Goal: Book appointment/travel/reservation

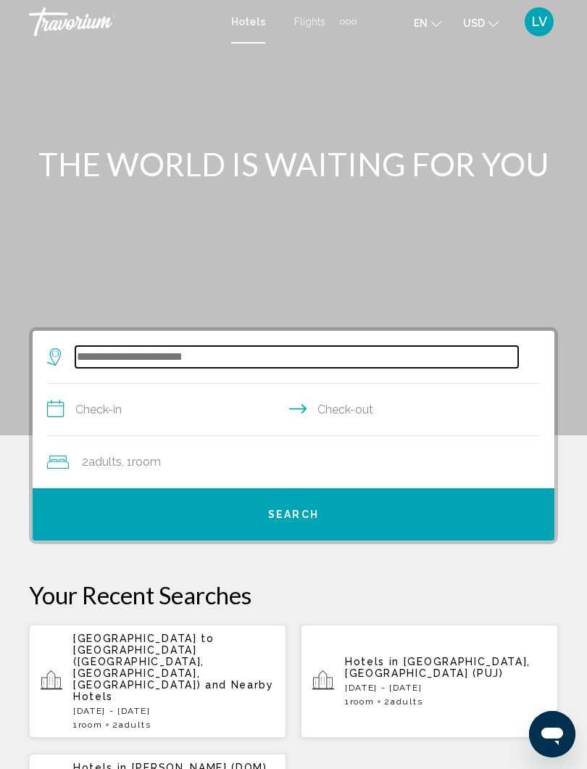
click at [197, 356] on input "Search widget" at bounding box center [296, 357] width 443 height 22
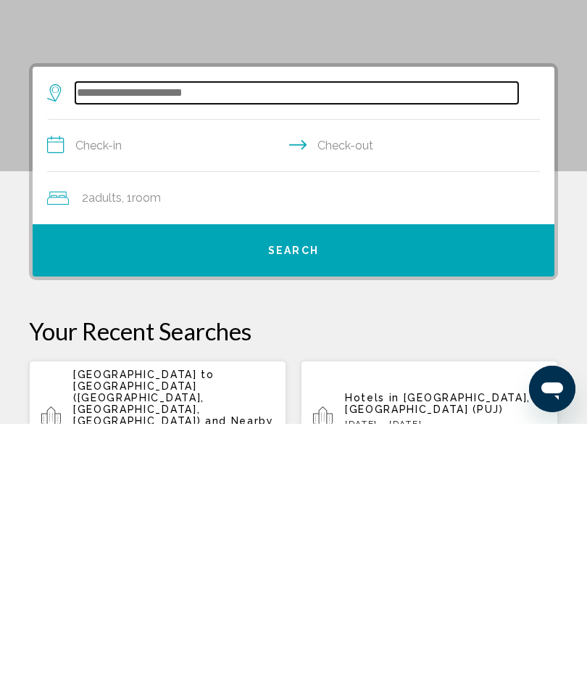
scroll to position [15, 0]
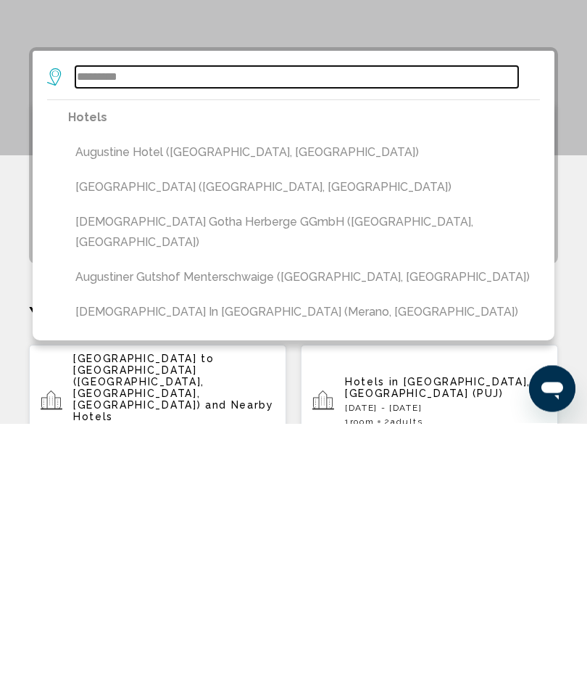
click at [81, 331] on input "*********" at bounding box center [296, 342] width 443 height 22
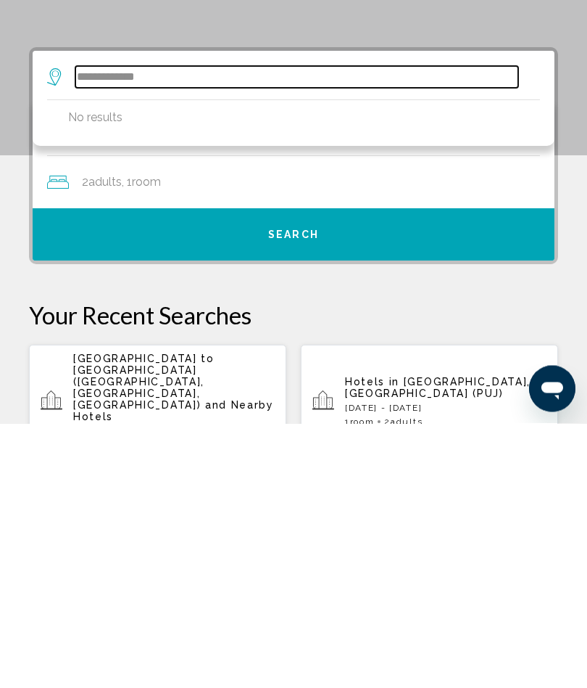
click at [179, 331] on input "**********" at bounding box center [296, 342] width 443 height 22
type input "*"
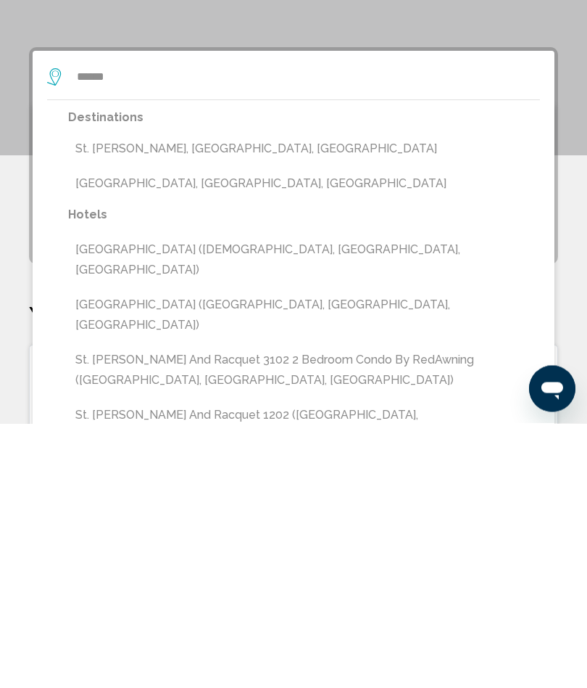
click at [141, 434] on button "St. Augustine, FL, United States" at bounding box center [304, 448] width 472 height 28
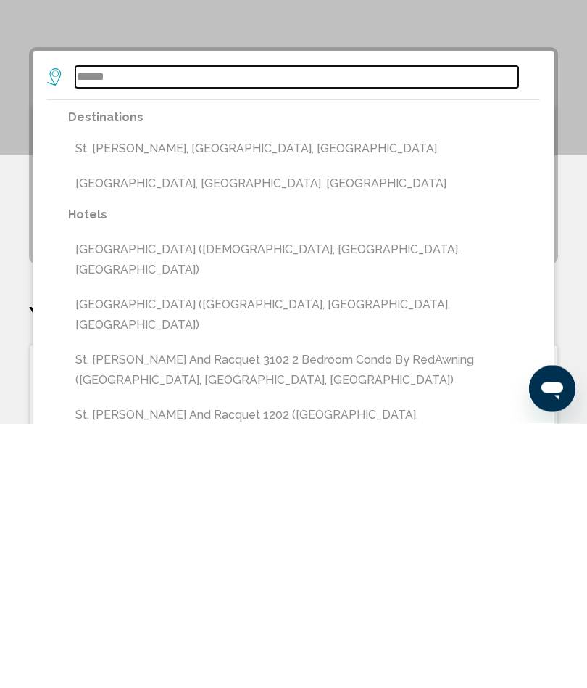
type input "**********"
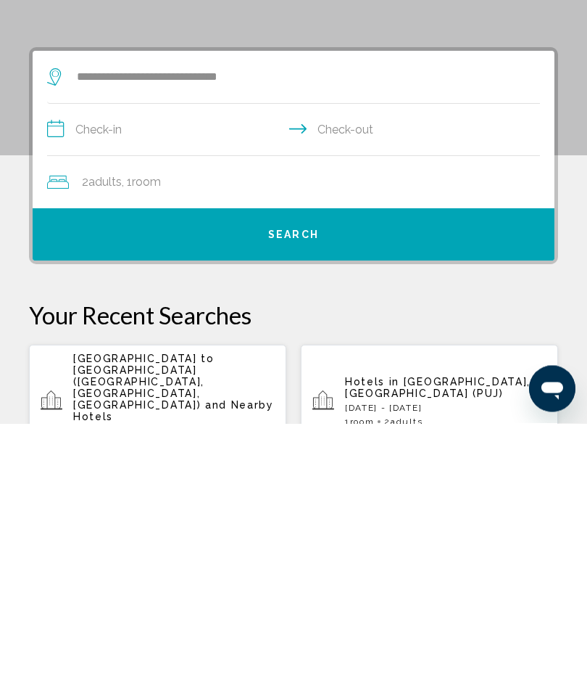
click at [123, 368] on input "**********" at bounding box center [296, 396] width 499 height 56
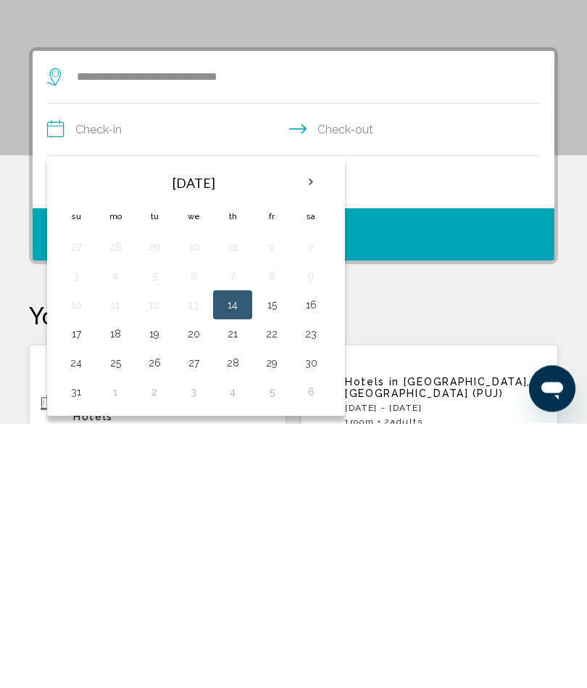
scroll to position [280, 0]
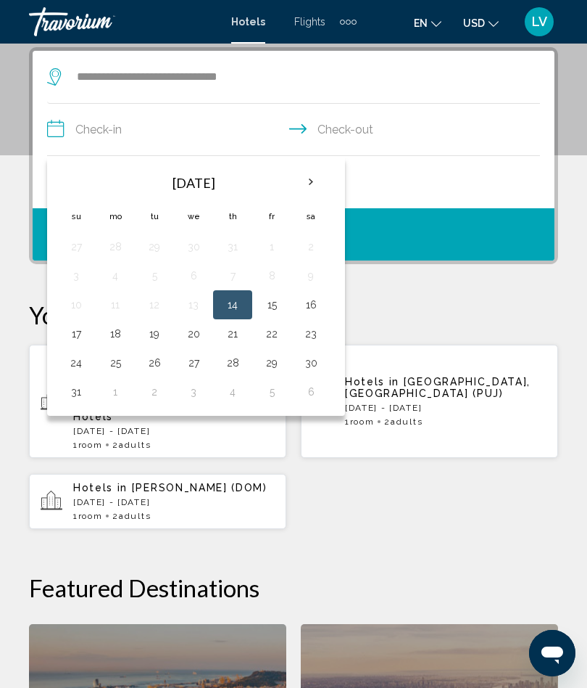
click at [112, 331] on button "18" at bounding box center [115, 333] width 23 height 20
click at [222, 329] on button "21" at bounding box center [232, 333] width 23 height 20
type input "**********"
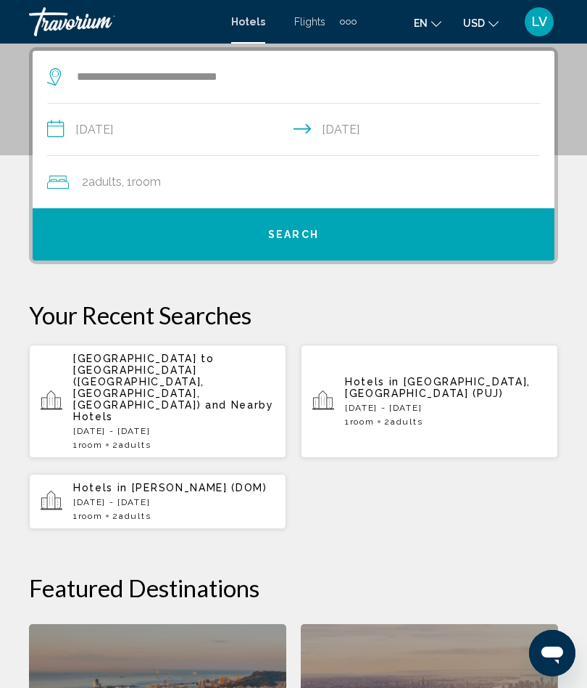
click at [268, 224] on button "Search" at bounding box center [294, 234] width 522 height 52
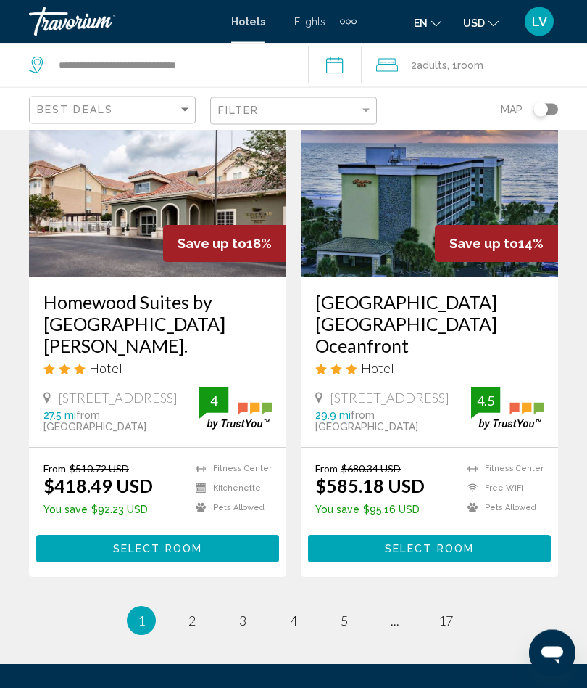
scroll to position [2984, 0]
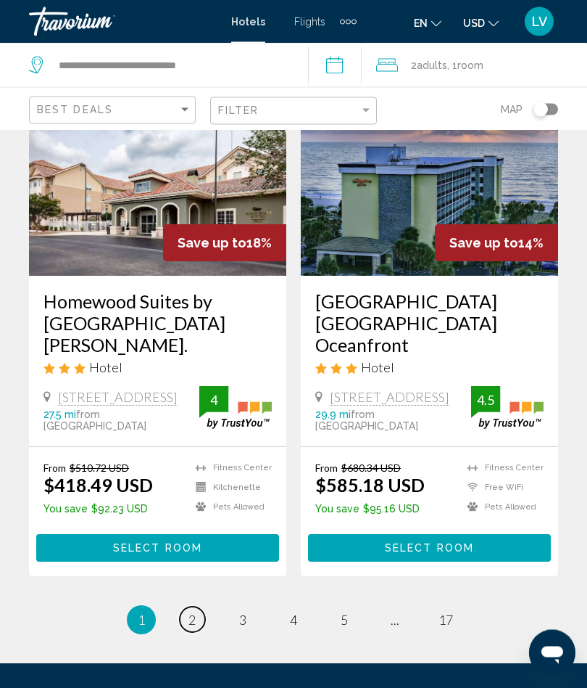
click at [180, 629] on link "page 2" at bounding box center [192, 619] width 25 height 25
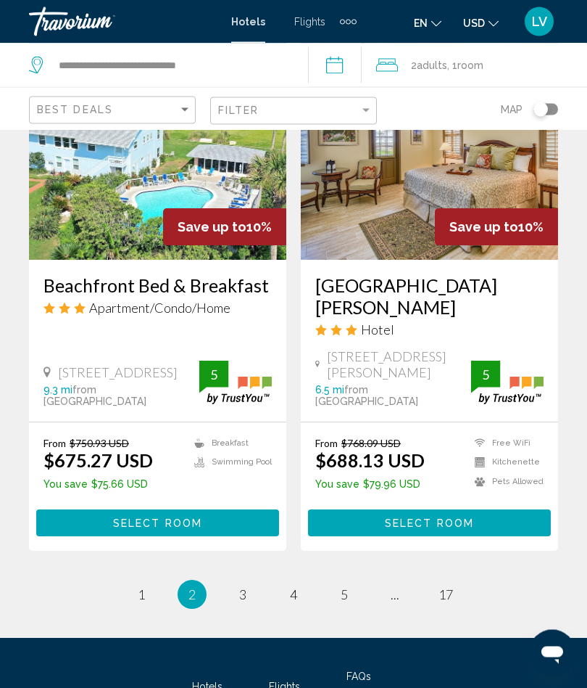
scroll to position [2938, 0]
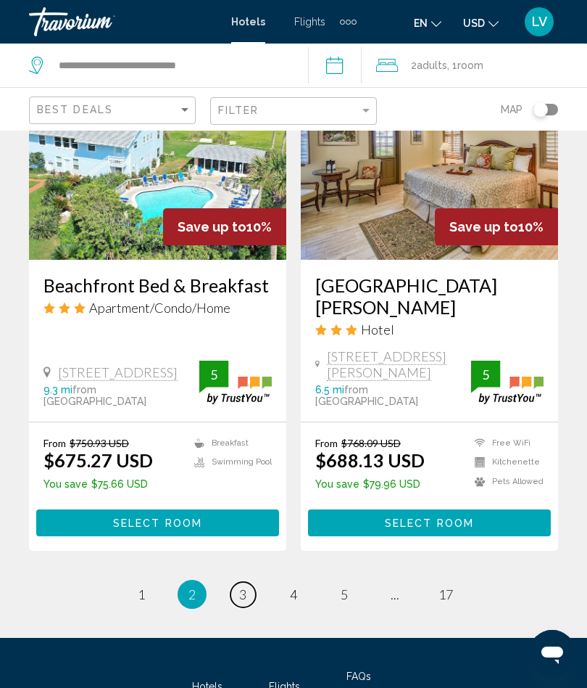
click at [241, 597] on link "page 3" at bounding box center [243, 594] width 25 height 25
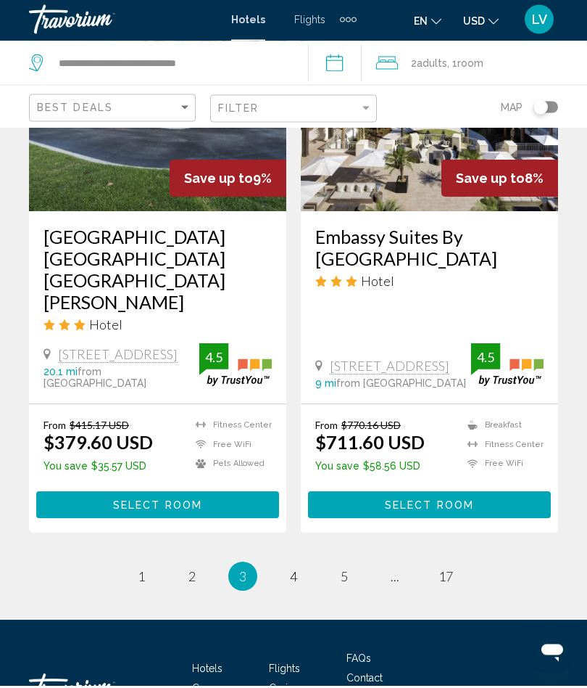
scroll to position [3000, 0]
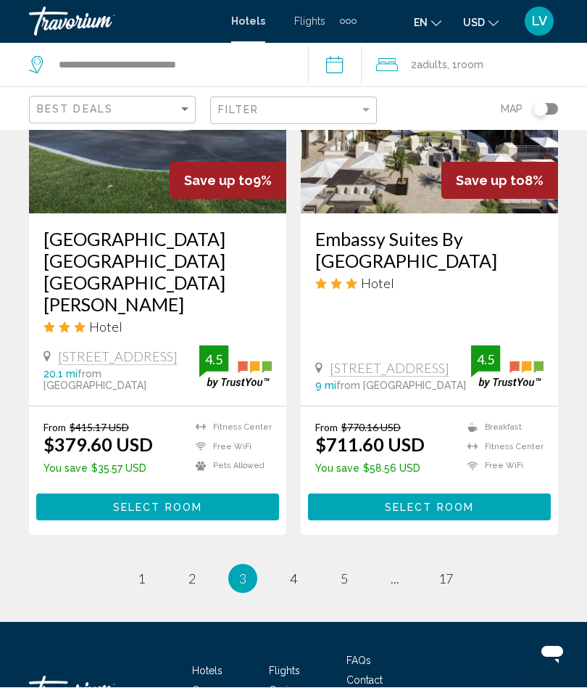
click at [292, 571] on span "4" at bounding box center [293, 579] width 7 height 16
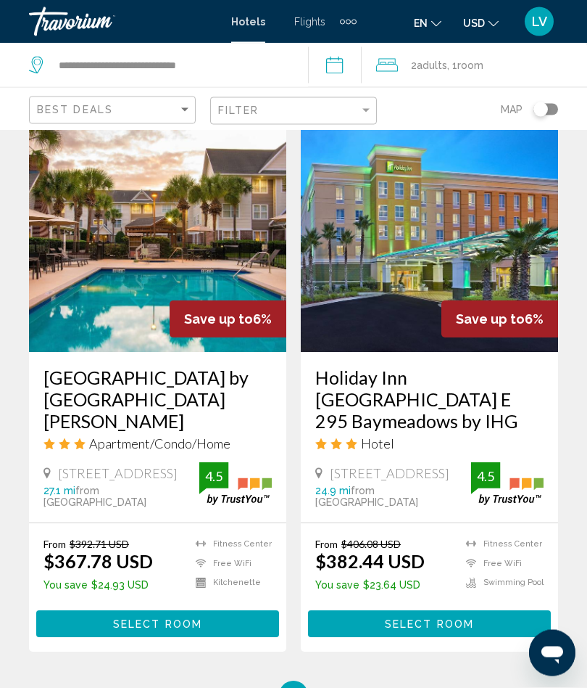
scroll to position [2904, 0]
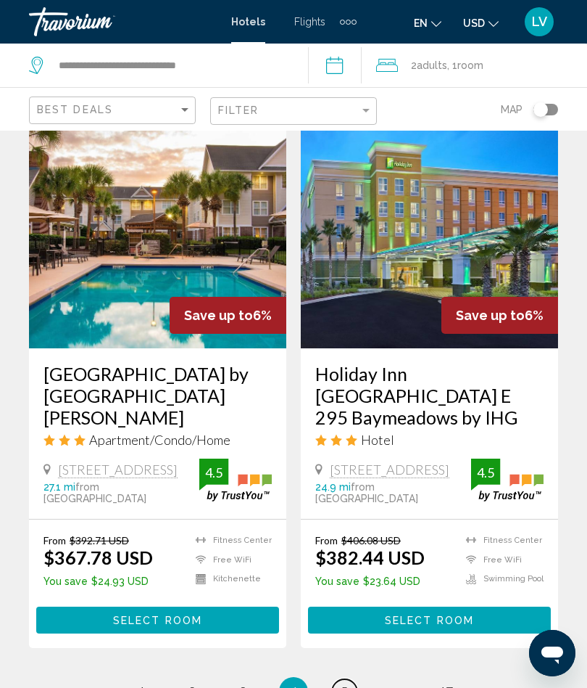
click at [334, 679] on link "page 5" at bounding box center [344, 691] width 25 height 25
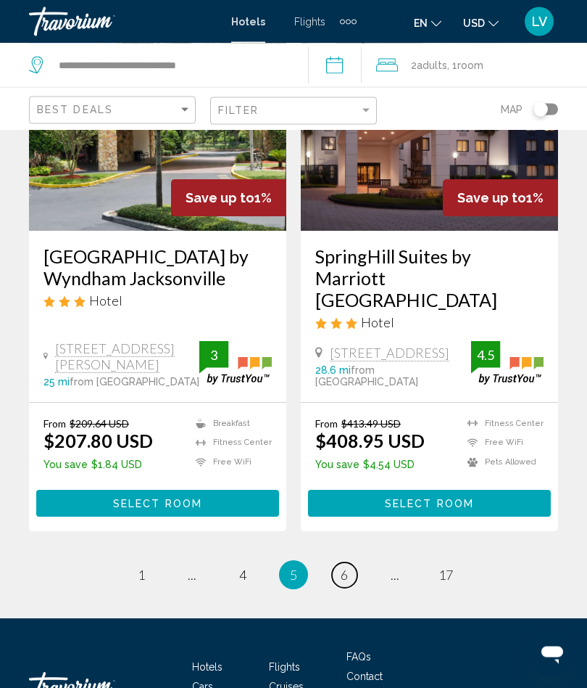
scroll to position [2947, 0]
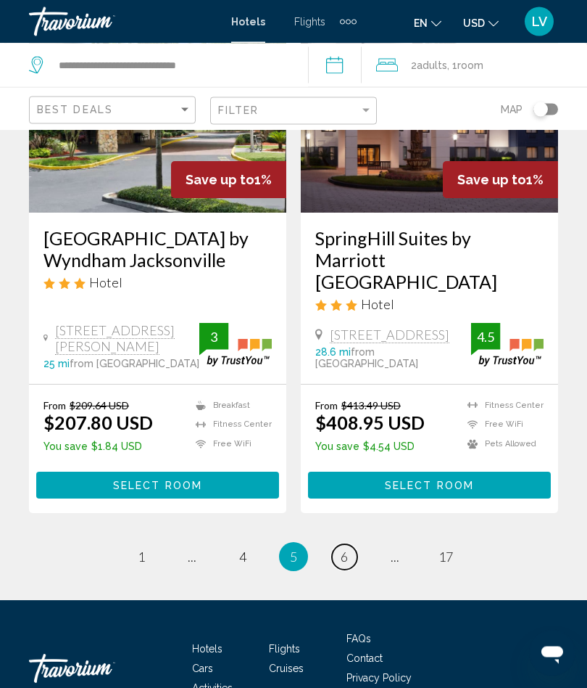
click at [337, 570] on link "page 6" at bounding box center [344, 557] width 25 height 25
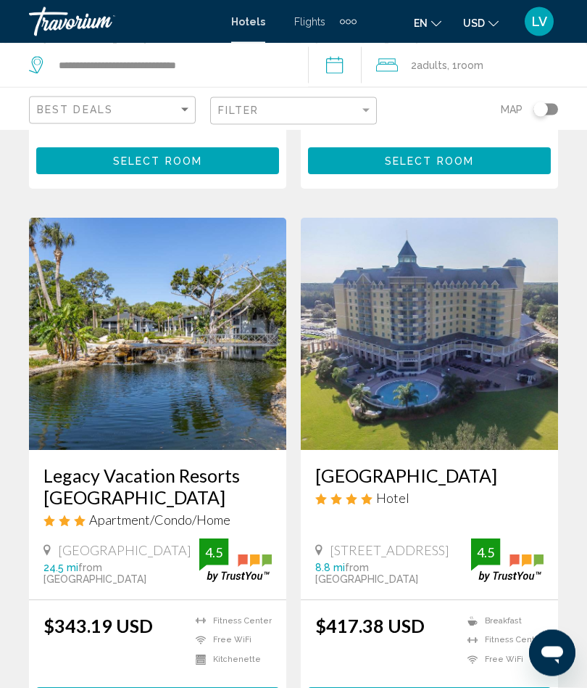
scroll to position [2803, 0]
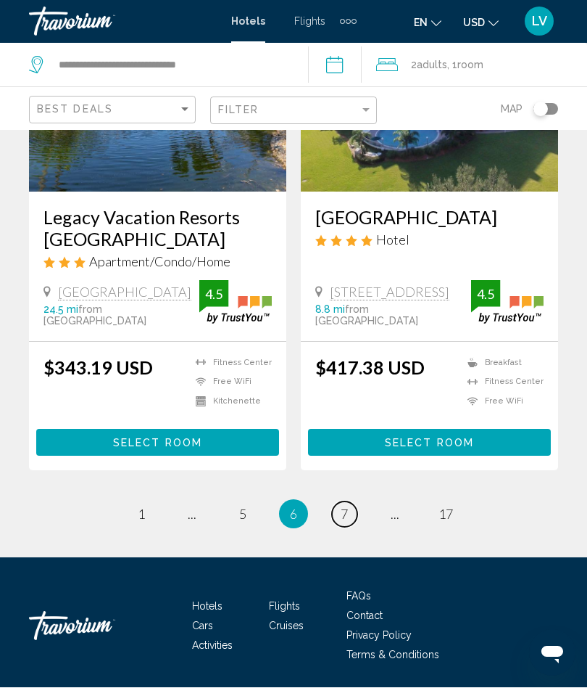
click at [336, 522] on link "page 7" at bounding box center [344, 514] width 25 height 25
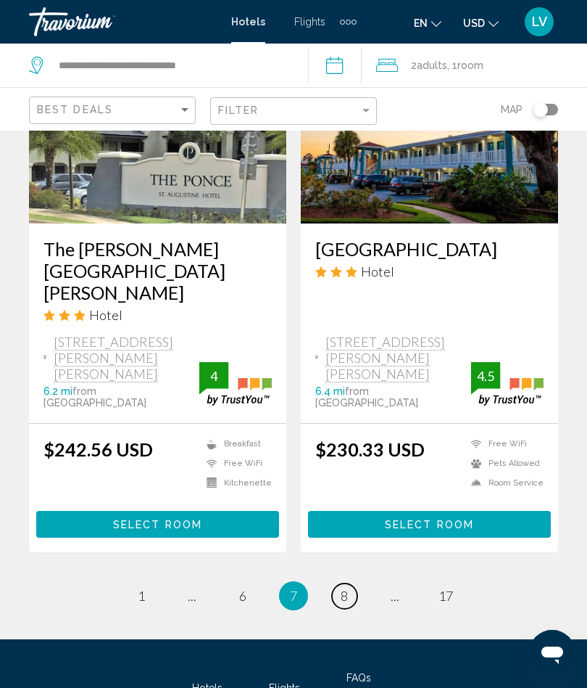
scroll to position [2994, 0]
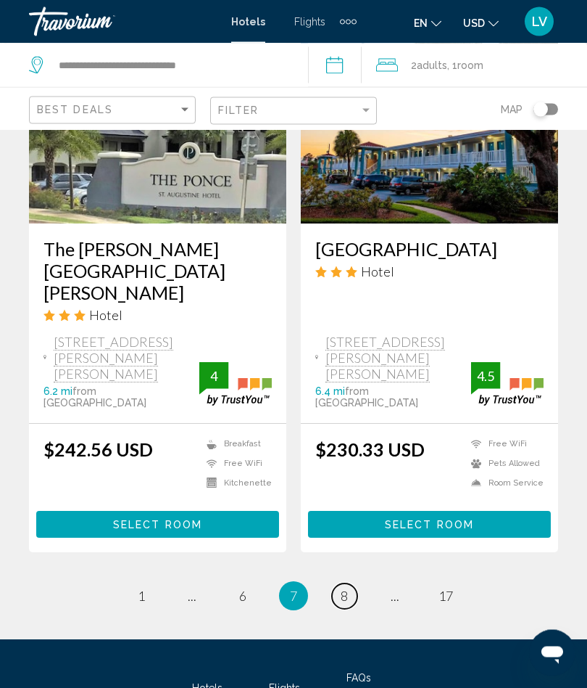
click at [344, 588] on span "8" at bounding box center [344, 596] width 7 height 16
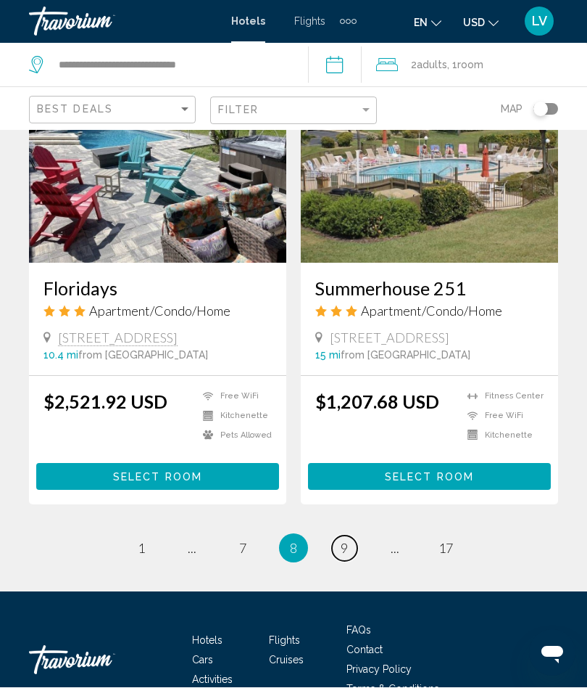
click at [342, 540] on span "9" at bounding box center [344, 548] width 7 height 16
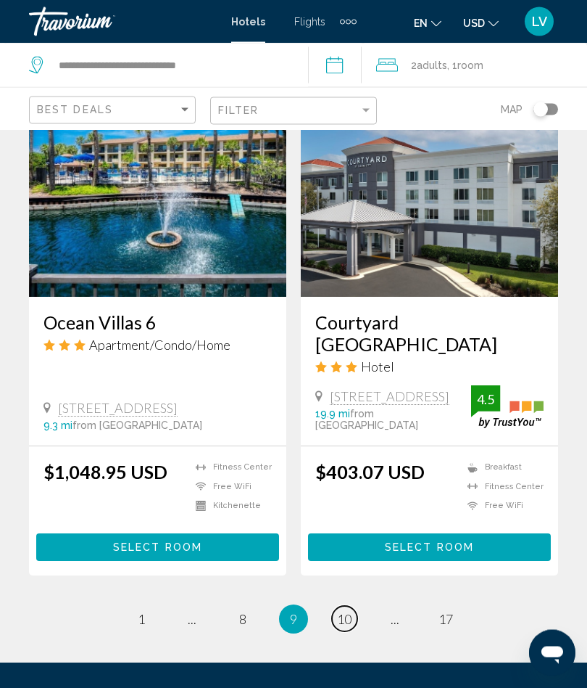
scroll to position [2823, 0]
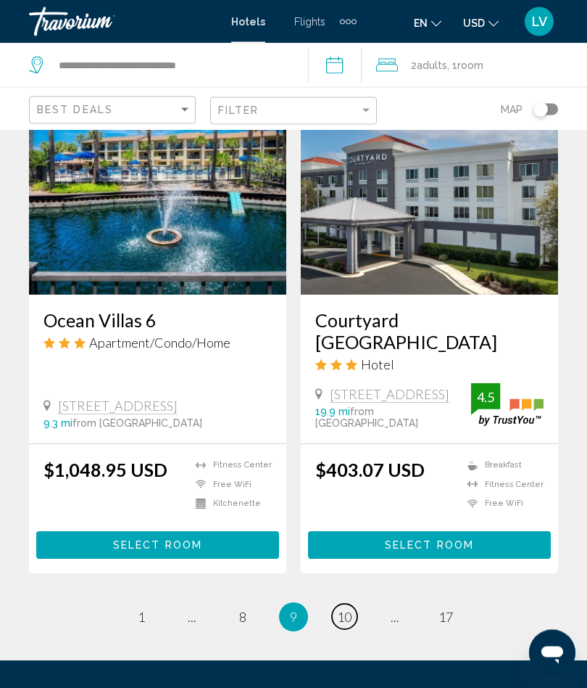
click at [339, 609] on span "10" at bounding box center [344, 617] width 15 height 16
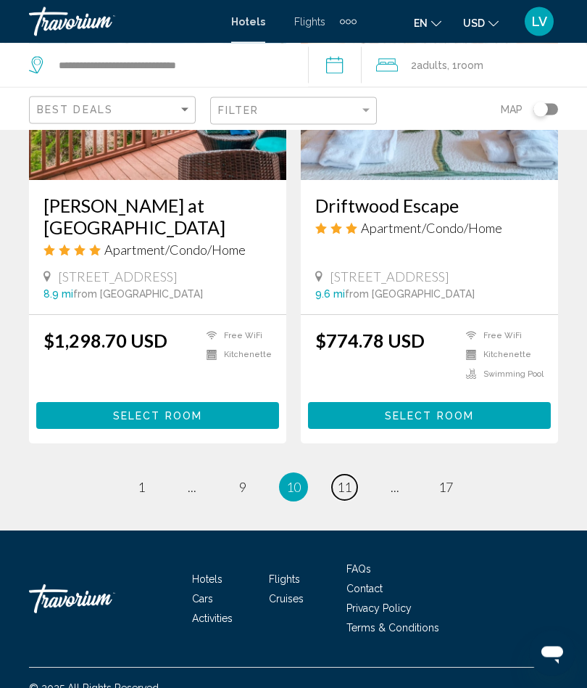
scroll to position [2748, 0]
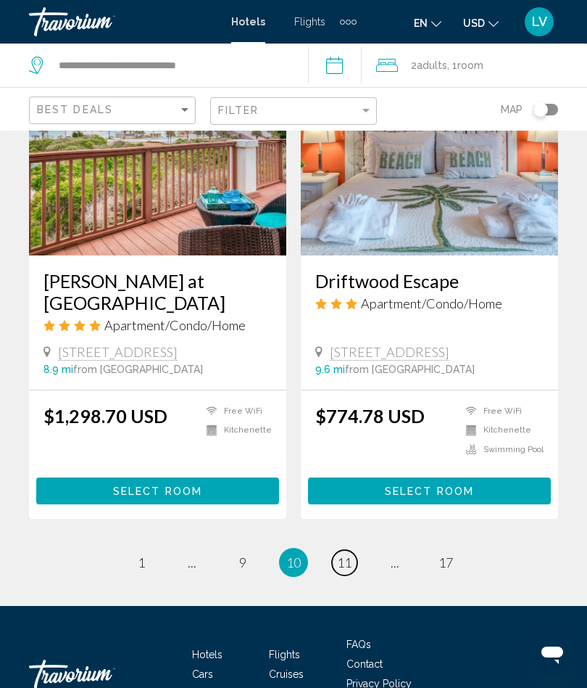
click at [344, 554] on span "11" at bounding box center [344, 562] width 15 height 16
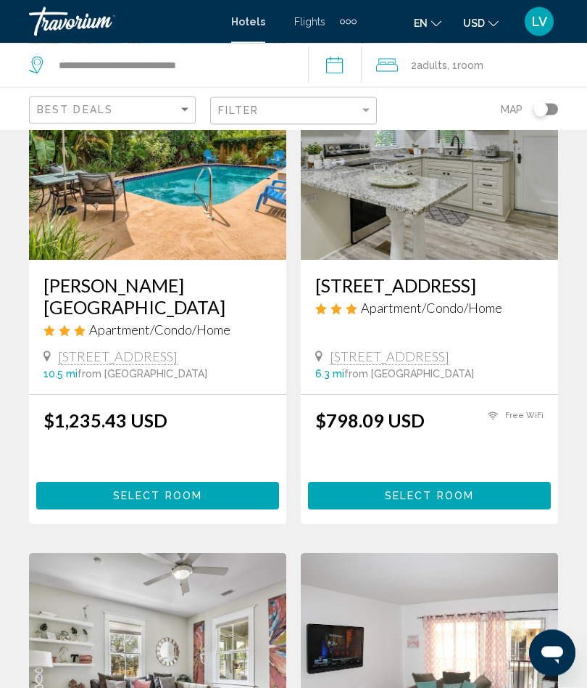
scroll to position [656, 0]
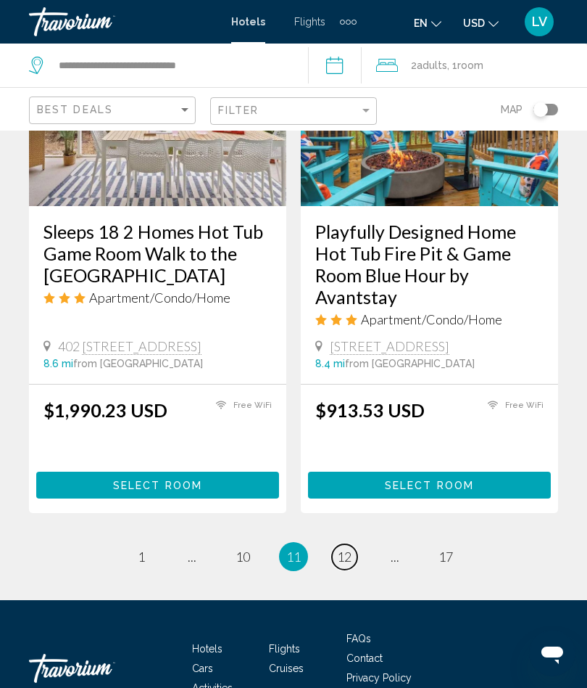
click at [342, 553] on span "12" at bounding box center [344, 556] width 15 height 16
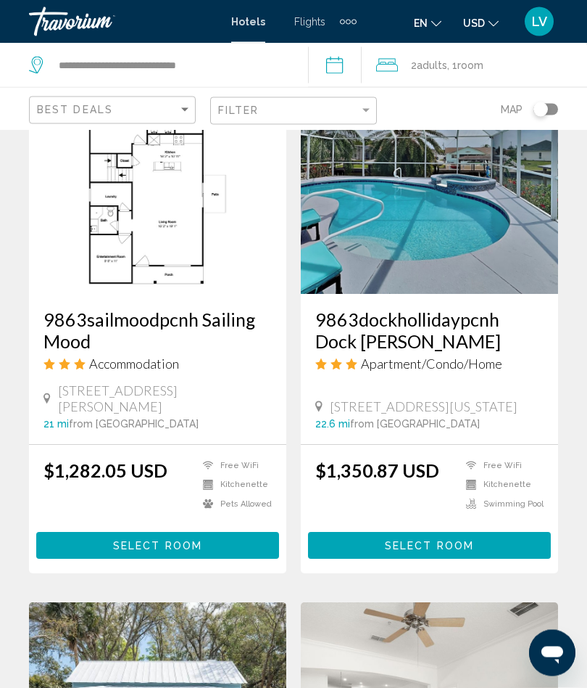
scroll to position [1213, 0]
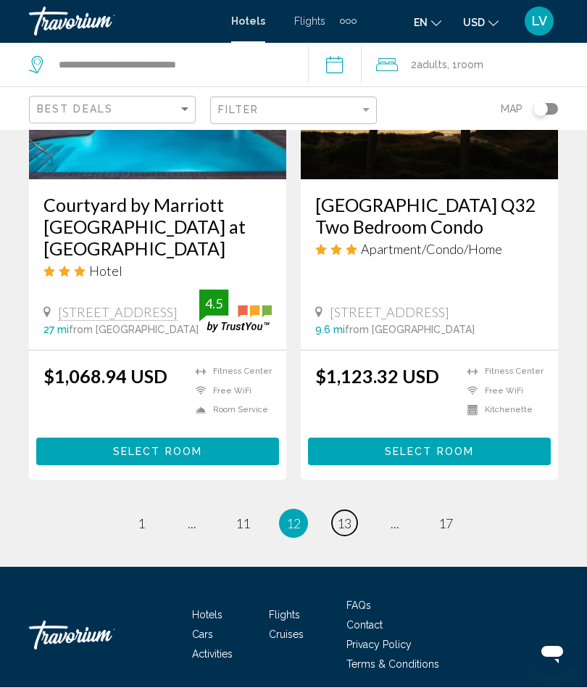
click at [343, 532] on span "13" at bounding box center [344, 524] width 15 height 16
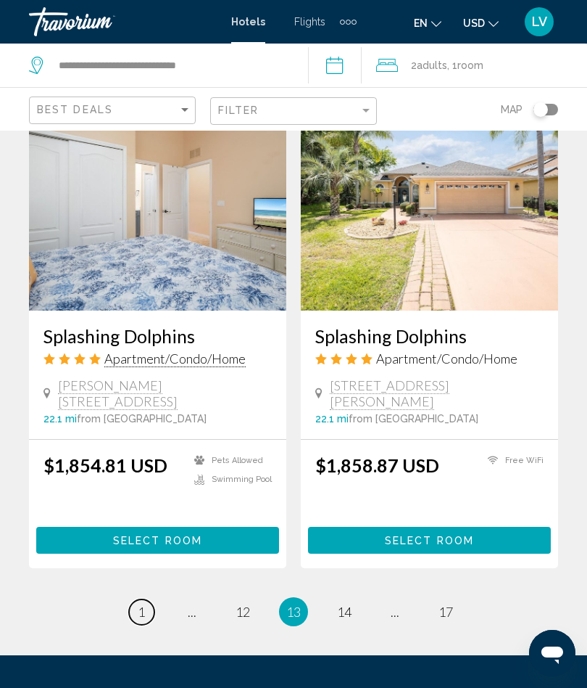
click at [134, 599] on link "page 1" at bounding box center [141, 611] width 25 height 25
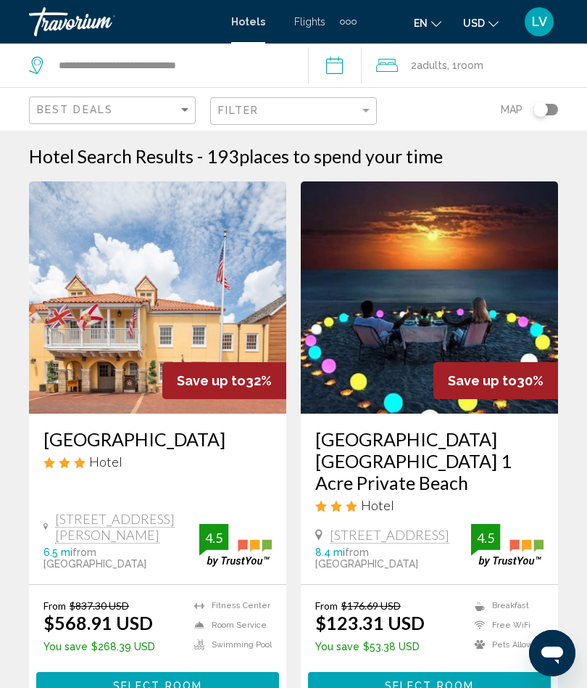
click at [440, 339] on img "Main content" at bounding box center [429, 297] width 257 height 232
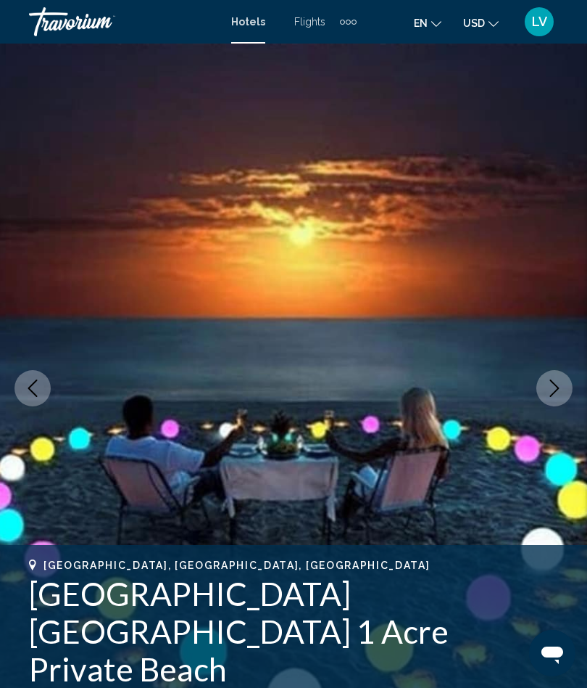
click at [544, 387] on button "Next image" at bounding box center [555, 388] width 36 height 36
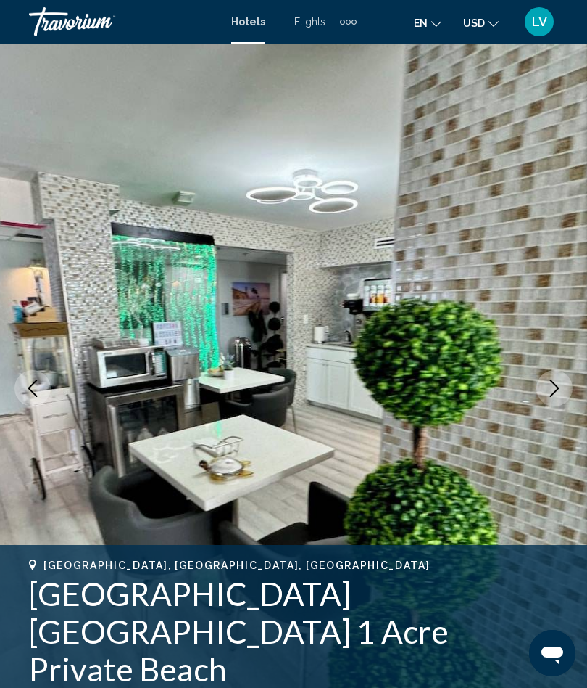
click at [536, 392] on img "Main content" at bounding box center [293, 388] width 587 height 689
click at [553, 389] on icon "Next image" at bounding box center [554, 387] width 17 height 17
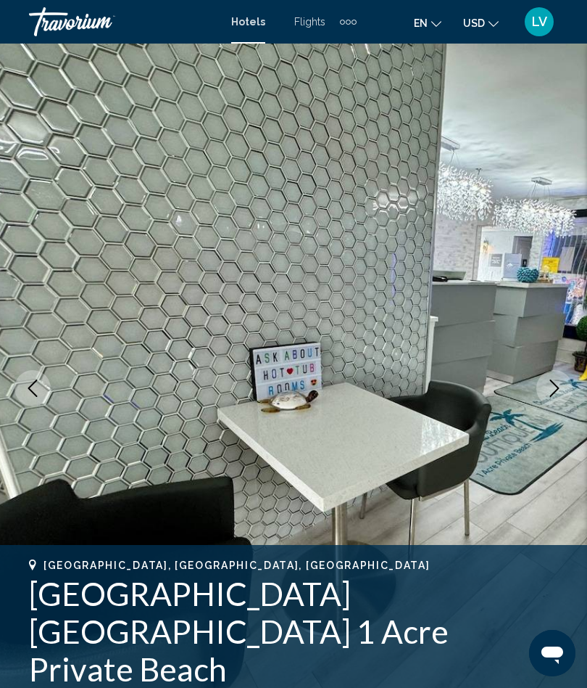
click at [554, 384] on icon "Next image" at bounding box center [554, 387] width 17 height 17
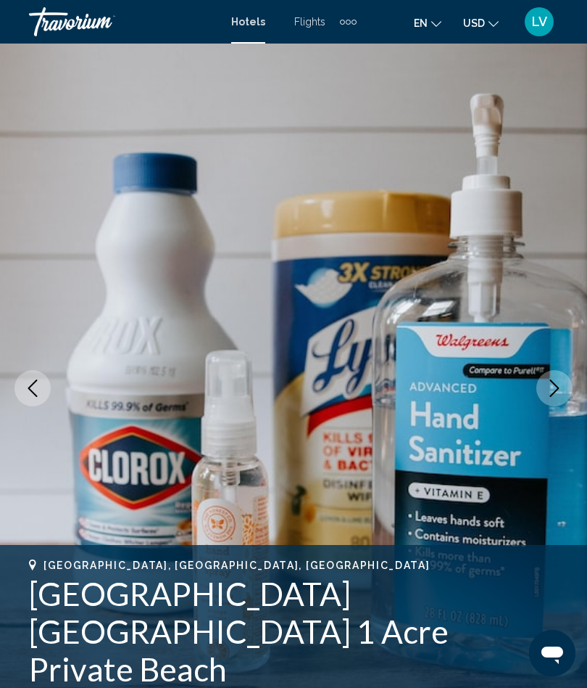
click at [551, 384] on icon "Next image" at bounding box center [554, 387] width 17 height 17
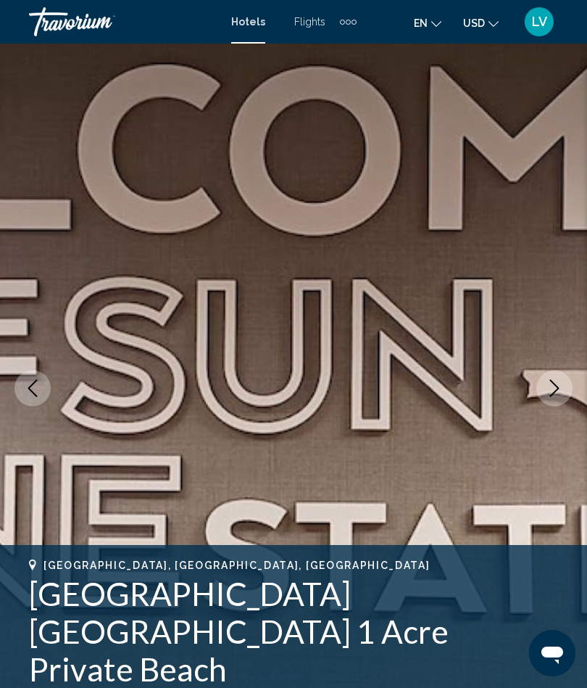
click at [550, 391] on icon "Next image" at bounding box center [554, 387] width 17 height 17
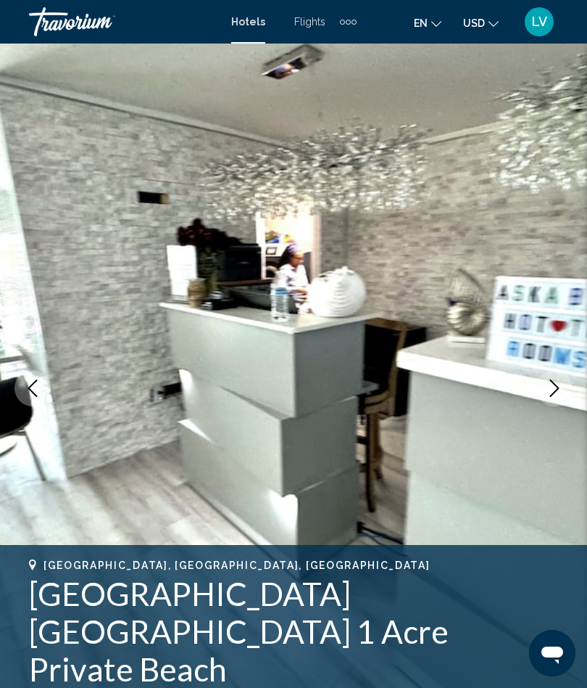
click at [545, 384] on button "Next image" at bounding box center [555, 388] width 36 height 36
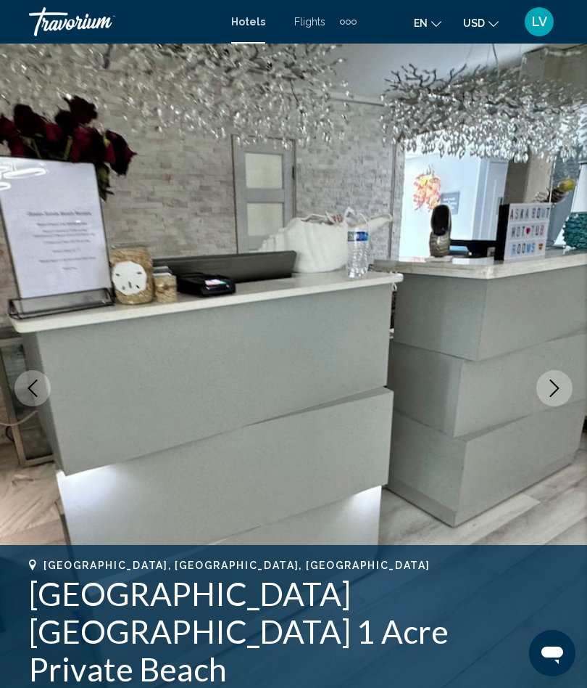
click at [558, 385] on icon "Next image" at bounding box center [554, 387] width 17 height 17
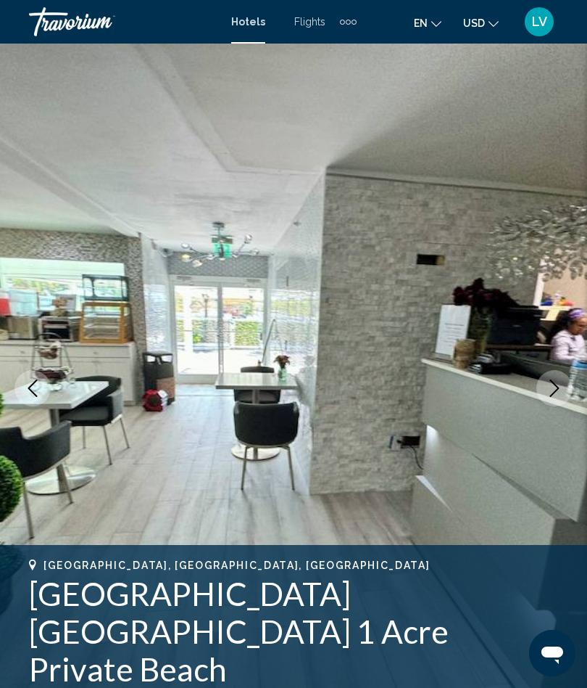
click at [554, 382] on icon "Next image" at bounding box center [554, 387] width 17 height 17
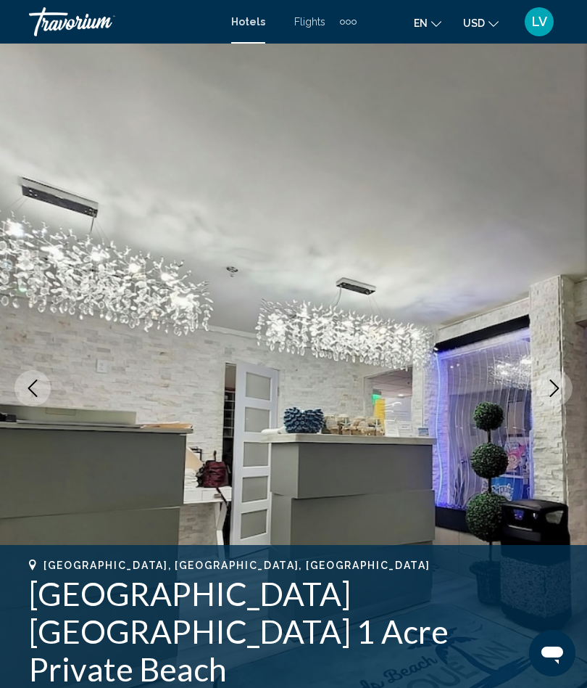
click at [551, 389] on icon "Next image" at bounding box center [554, 387] width 17 height 17
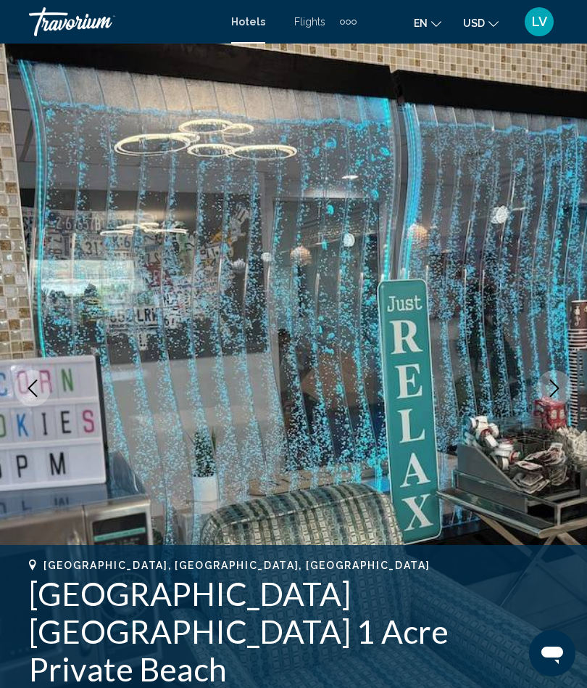
click at [553, 387] on icon "Next image" at bounding box center [554, 387] width 17 height 17
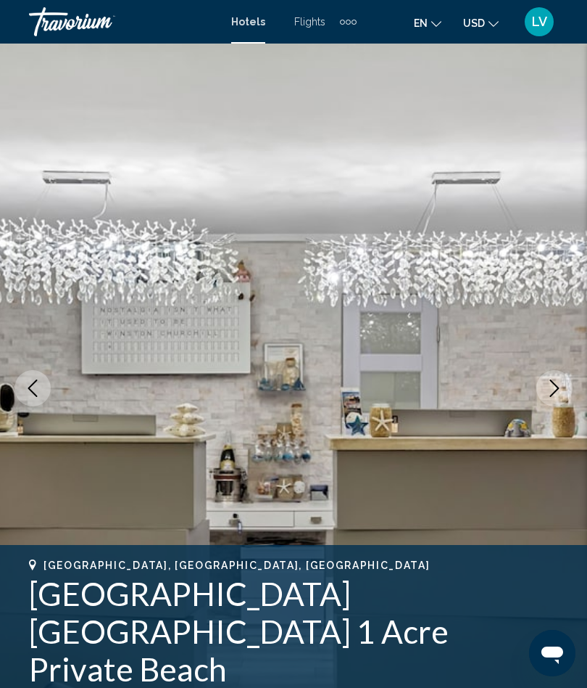
click at [556, 388] on icon "Next image" at bounding box center [554, 387] width 17 height 17
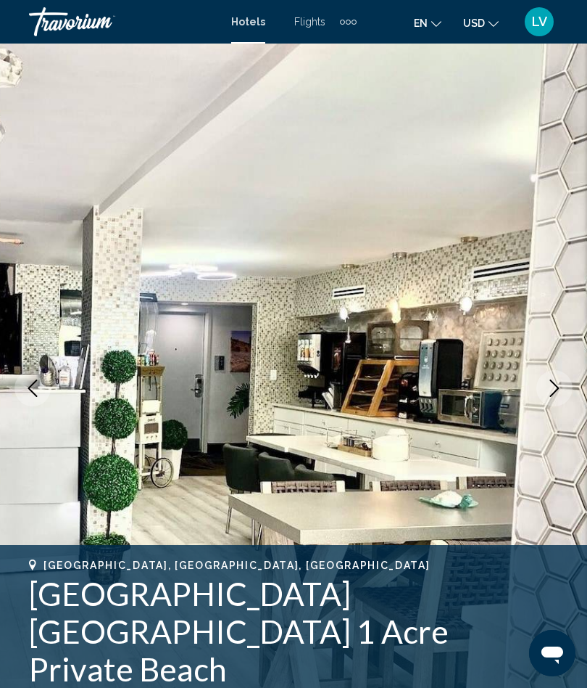
click at [549, 385] on icon "Next image" at bounding box center [554, 387] width 17 height 17
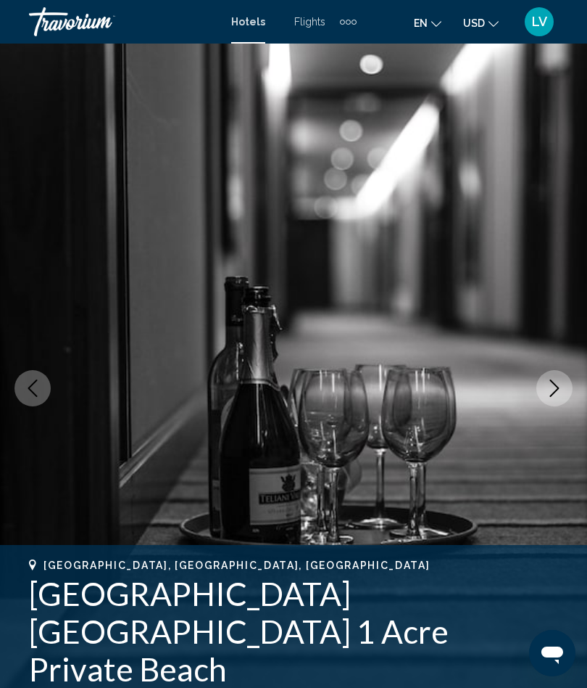
click at [553, 385] on icon "Next image" at bounding box center [554, 387] width 17 height 17
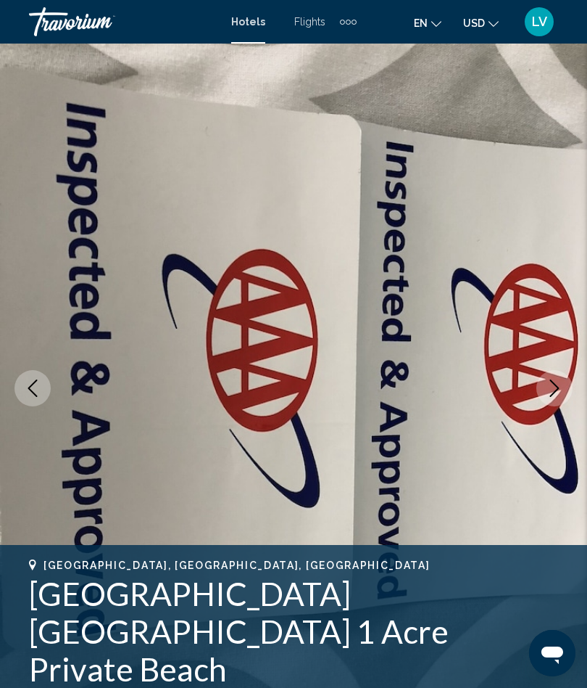
click at [553, 388] on icon "Next image" at bounding box center [554, 387] width 17 height 17
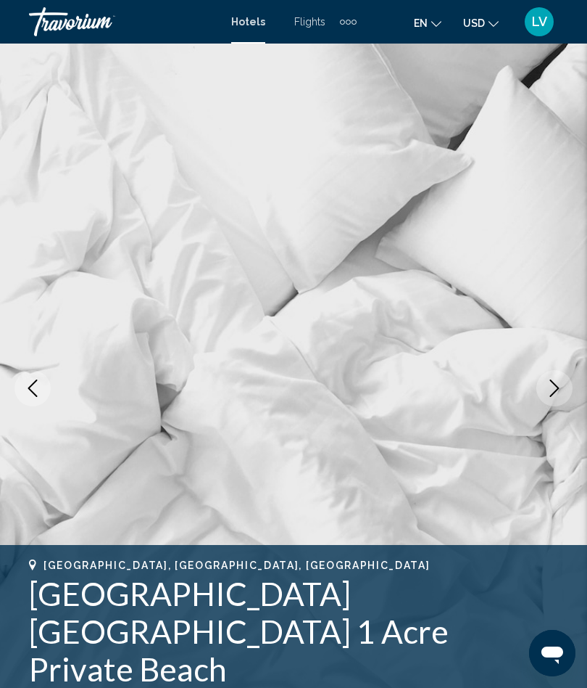
click at [556, 385] on icon "Next image" at bounding box center [554, 387] width 9 height 17
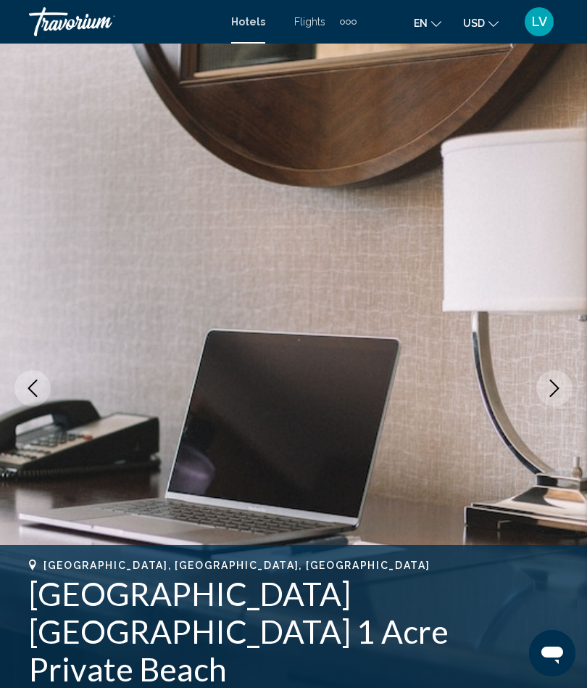
click at [556, 385] on icon "Next image" at bounding box center [554, 387] width 9 height 17
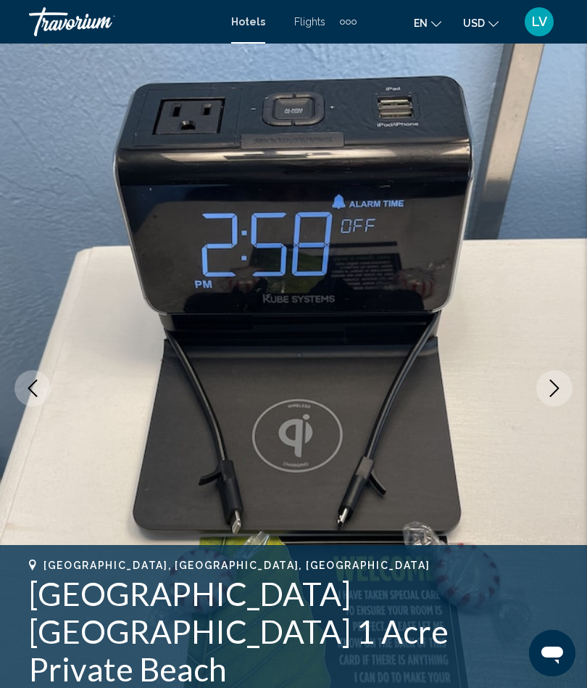
click at [553, 381] on icon "Next image" at bounding box center [554, 387] width 9 height 17
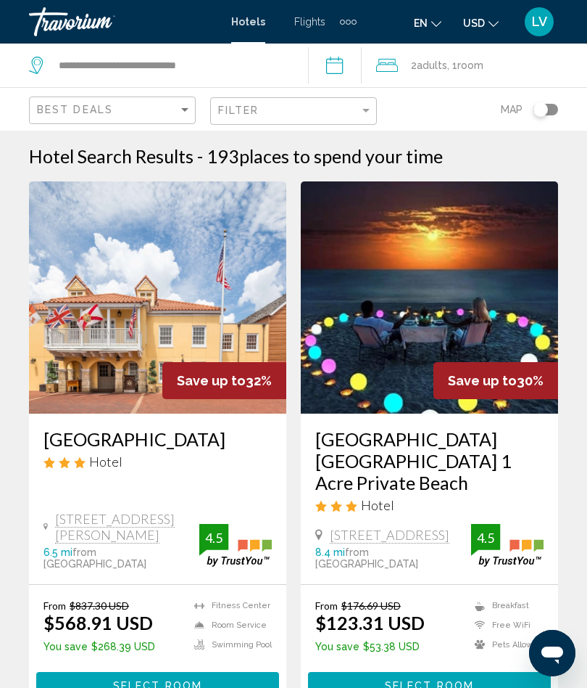
click at [348, 70] on input "**********" at bounding box center [338, 68] width 60 height 48
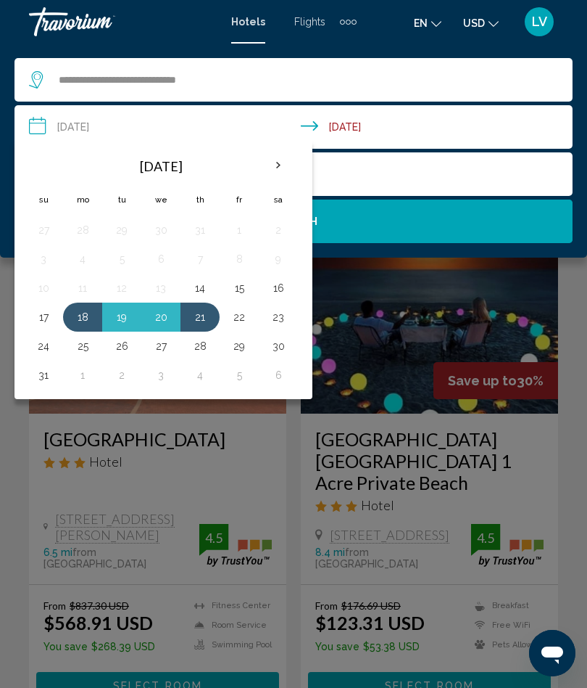
click at [83, 321] on button "18" at bounding box center [82, 317] width 23 height 20
click at [161, 321] on button "20" at bounding box center [160, 317] width 23 height 20
type input "**********"
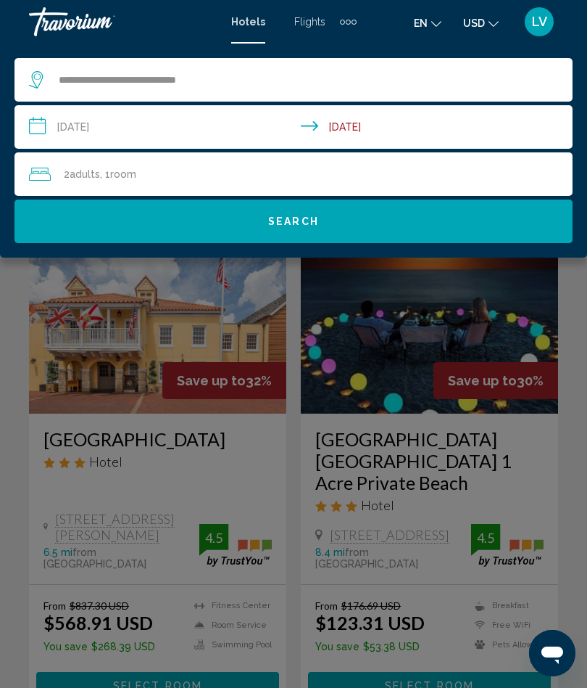
click at [294, 227] on span "Search" at bounding box center [293, 222] width 51 height 12
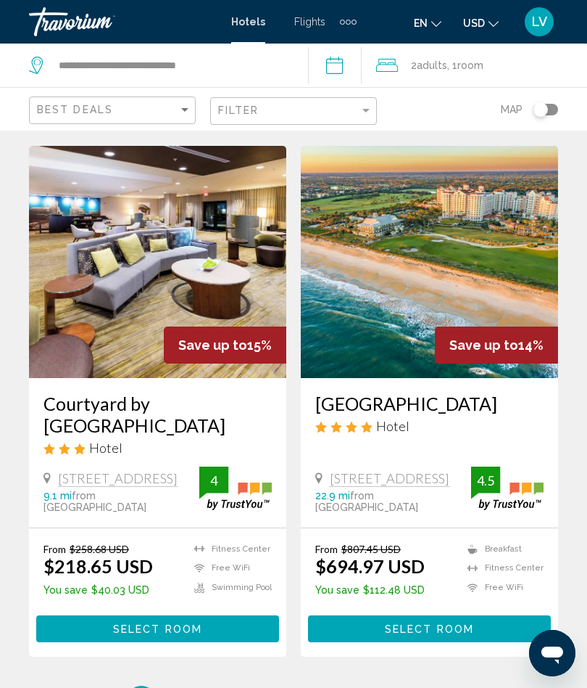
scroll to position [2868, 0]
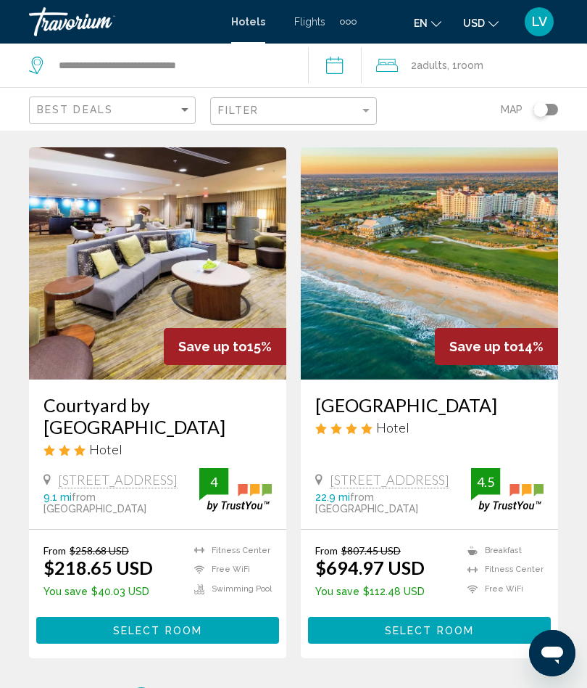
click at [168, 263] on img "Main content" at bounding box center [157, 263] width 257 height 232
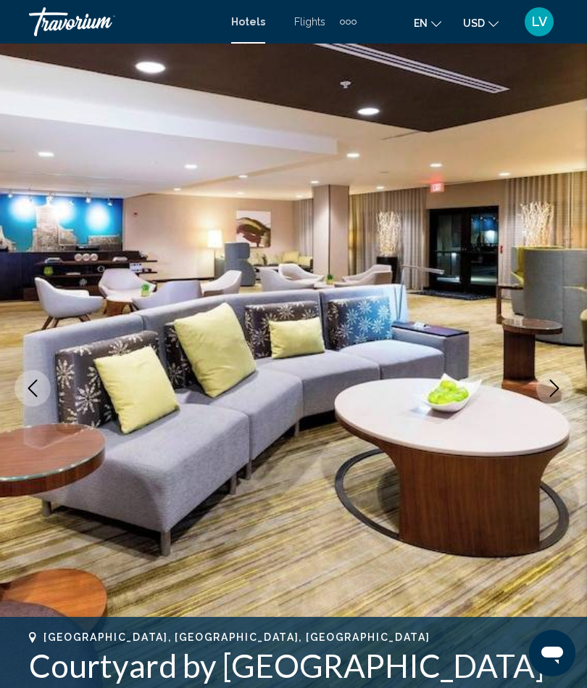
click at [559, 297] on img "Main content" at bounding box center [293, 388] width 587 height 689
click at [567, 315] on img "Main content" at bounding box center [293, 388] width 587 height 689
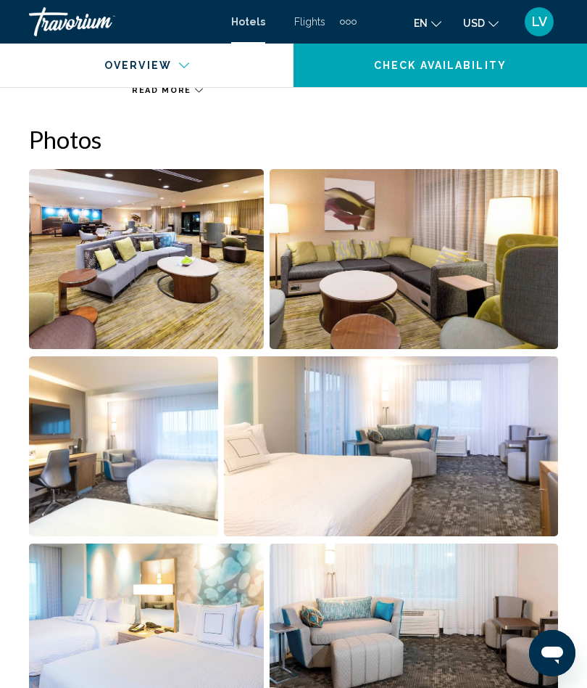
scroll to position [925, 0]
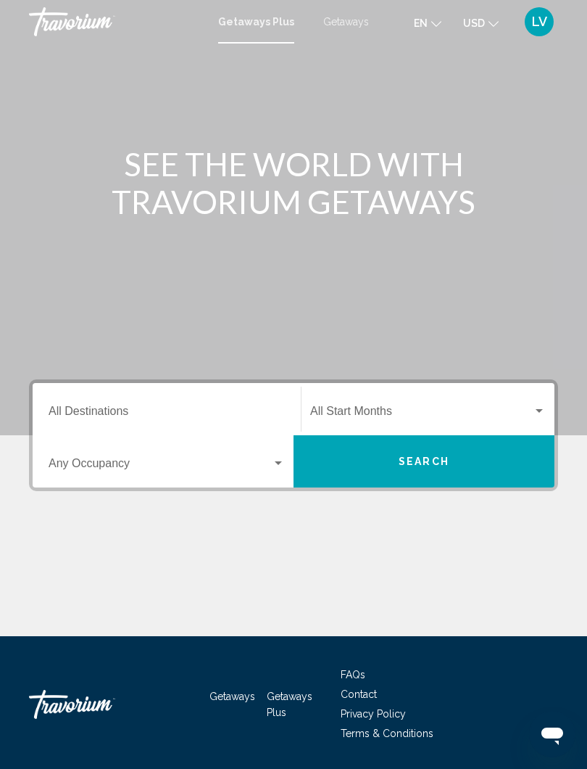
click at [530, 408] on span "Search widget" at bounding box center [421, 414] width 223 height 13
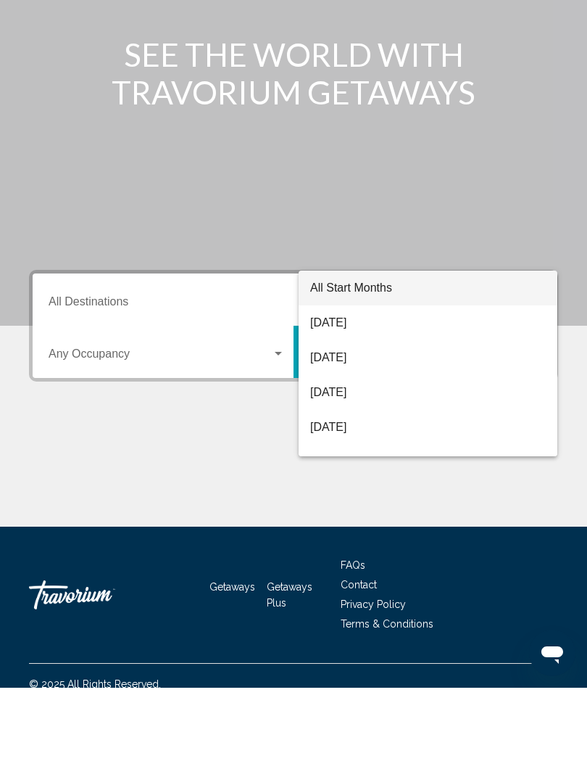
scroll to position [45, 0]
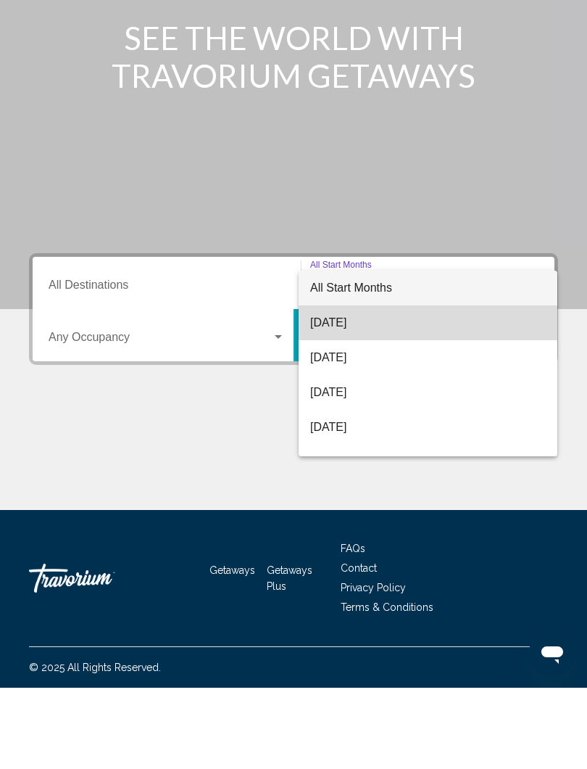
click at [355, 387] on span "[DATE]" at bounding box center [428, 404] width 236 height 35
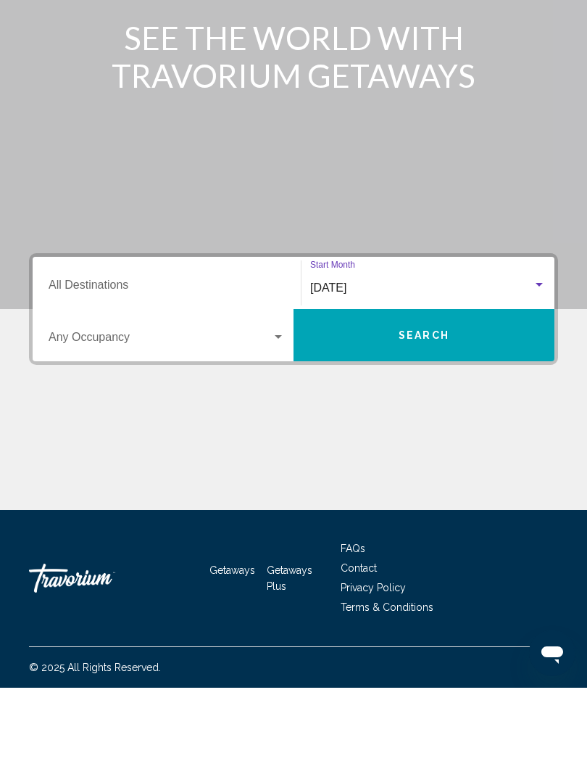
click at [420, 411] on span "Search" at bounding box center [424, 417] width 51 height 12
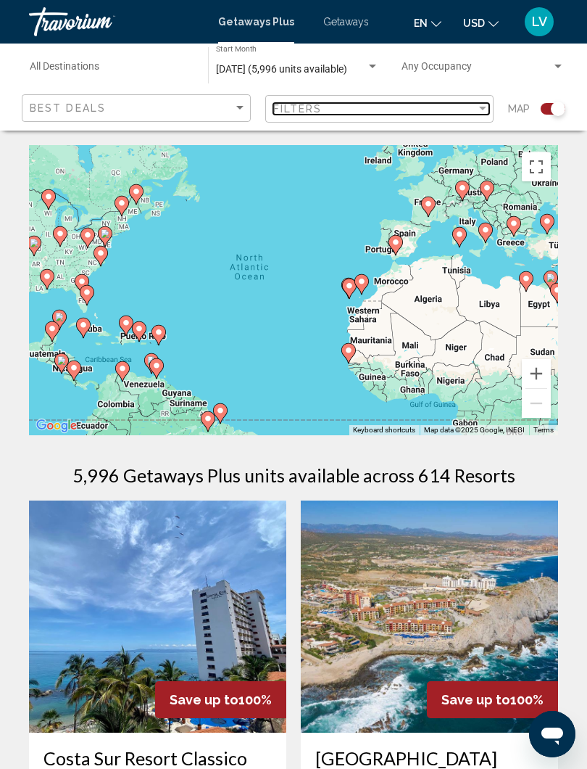
click at [476, 112] on div "Filter" at bounding box center [482, 109] width 13 height 12
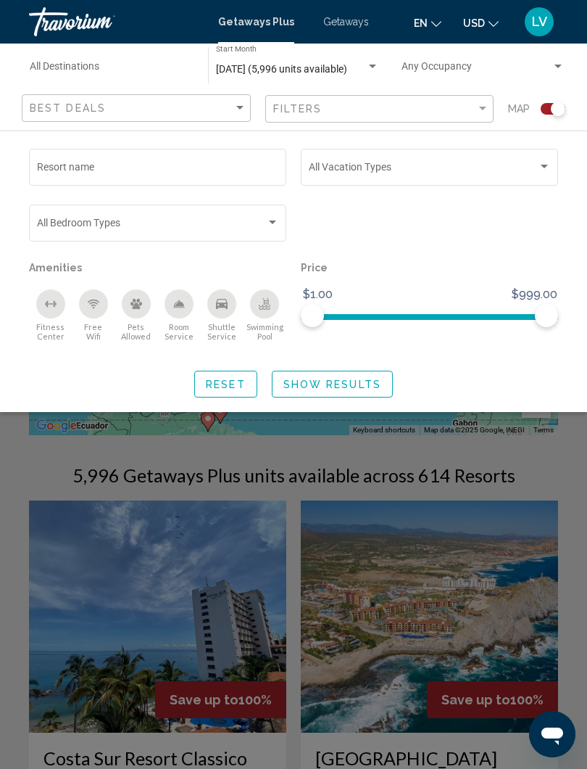
click at [535, 166] on span "Search widget" at bounding box center [423, 170] width 229 height 12
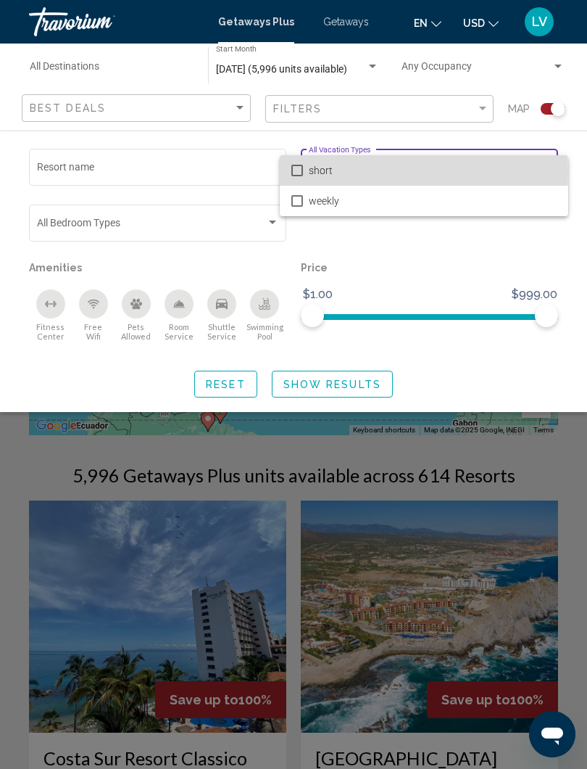
click at [305, 171] on mat-option "short" at bounding box center [424, 170] width 289 height 30
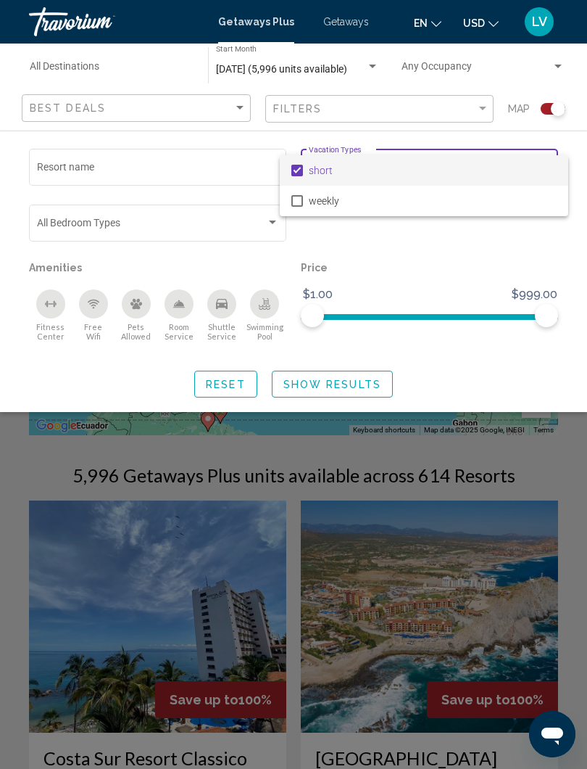
click at [328, 383] on div at bounding box center [293, 384] width 587 height 769
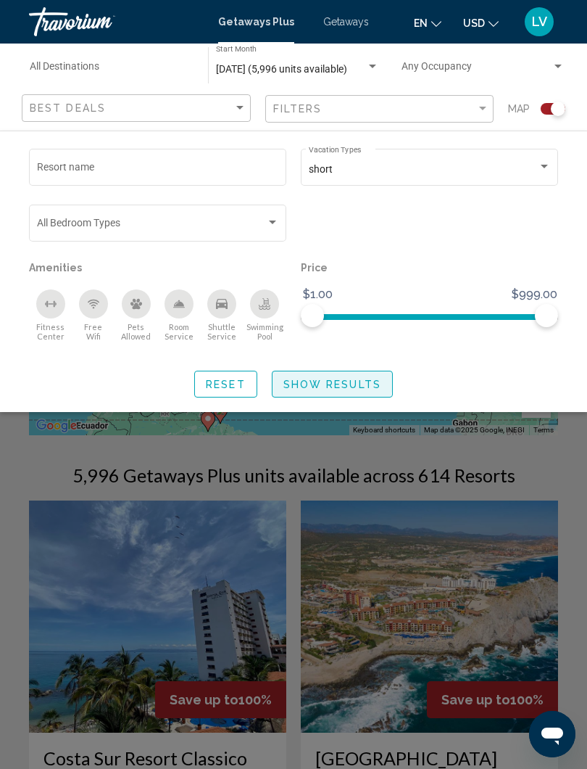
click at [327, 381] on span "Show Results" at bounding box center [333, 385] width 98 height 12
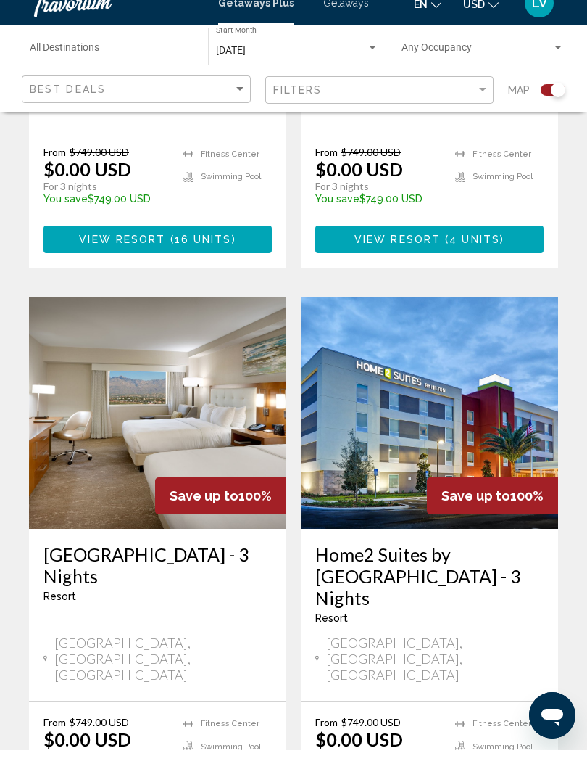
scroll to position [1404, 0]
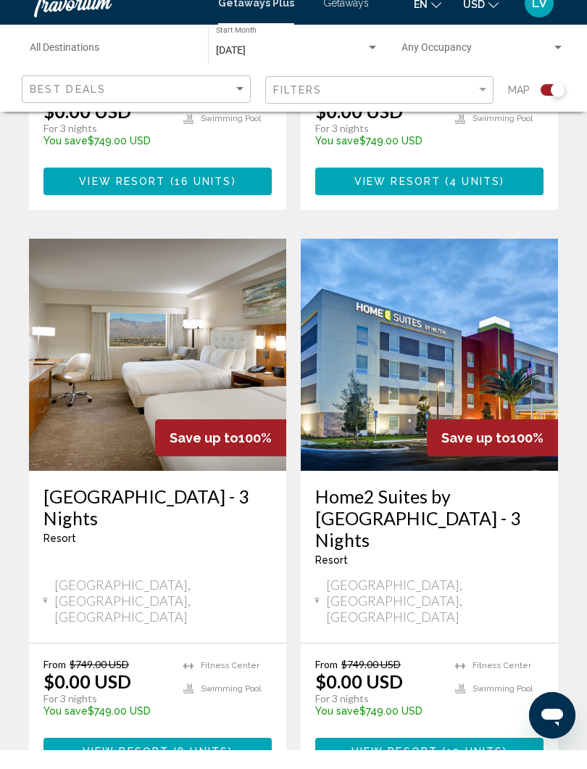
click at [478, 299] on img "Main content" at bounding box center [429, 373] width 257 height 232
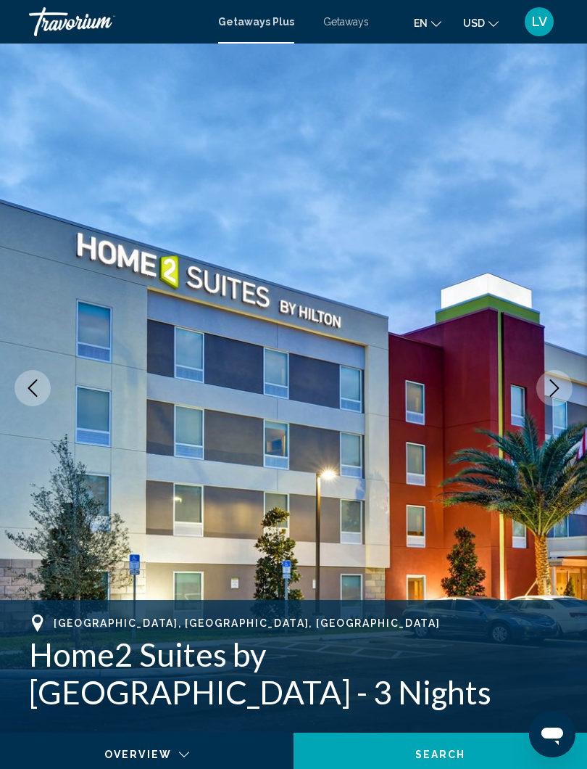
click at [548, 390] on icon "Next image" at bounding box center [554, 387] width 17 height 17
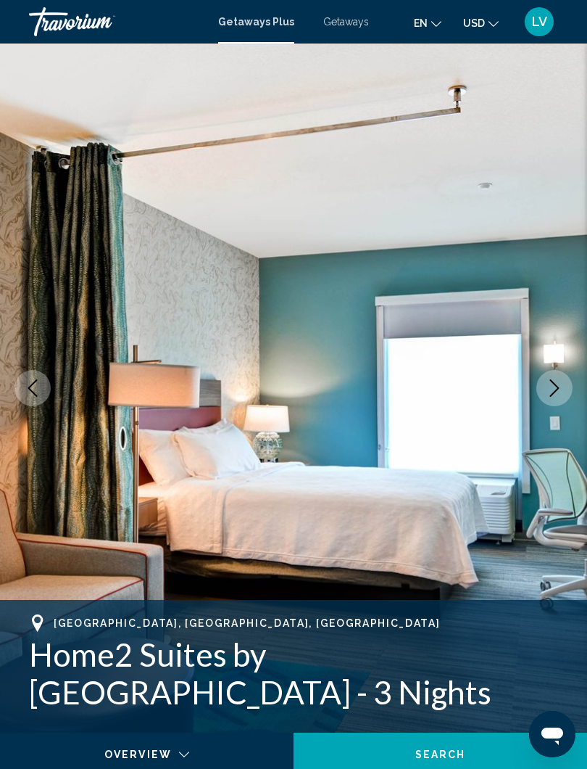
click at [546, 387] on icon "Next image" at bounding box center [554, 387] width 17 height 17
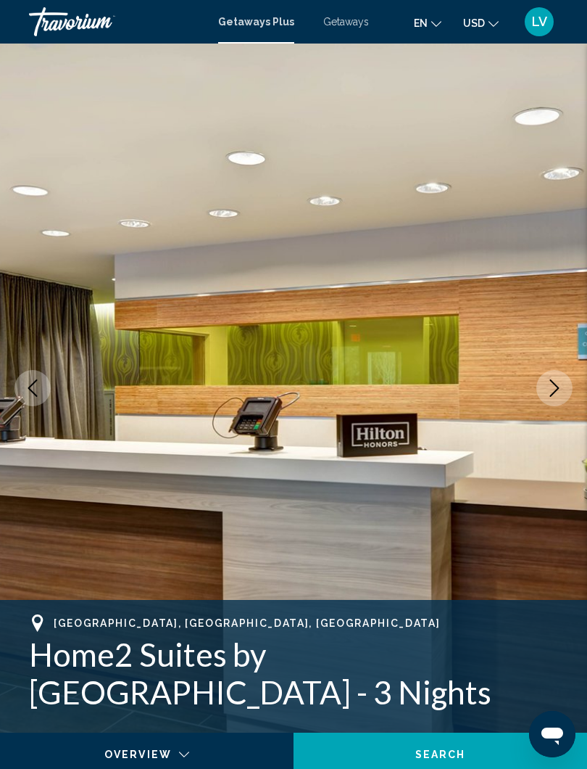
click at [542, 381] on button "Next image" at bounding box center [555, 388] width 36 height 36
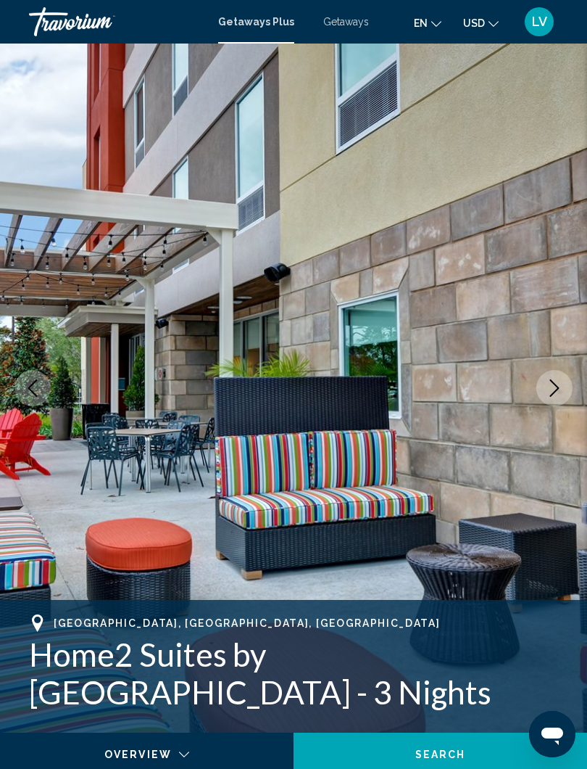
click at [545, 379] on button "Next image" at bounding box center [555, 388] width 36 height 36
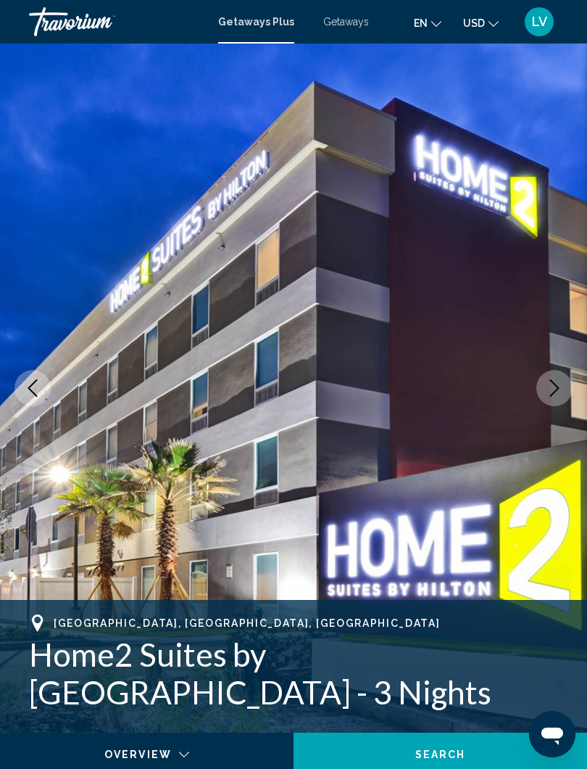
click at [542, 385] on button "Next image" at bounding box center [555, 388] width 36 height 36
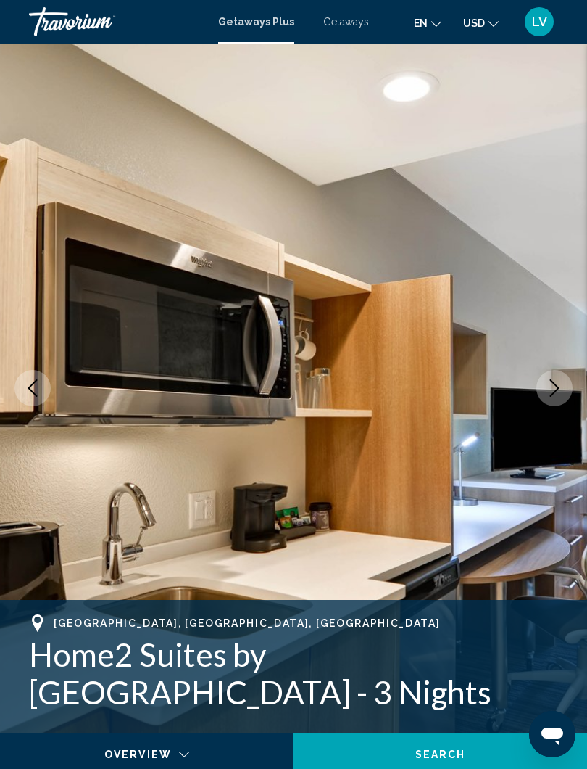
click at [553, 380] on icon "Next image" at bounding box center [554, 387] width 17 height 17
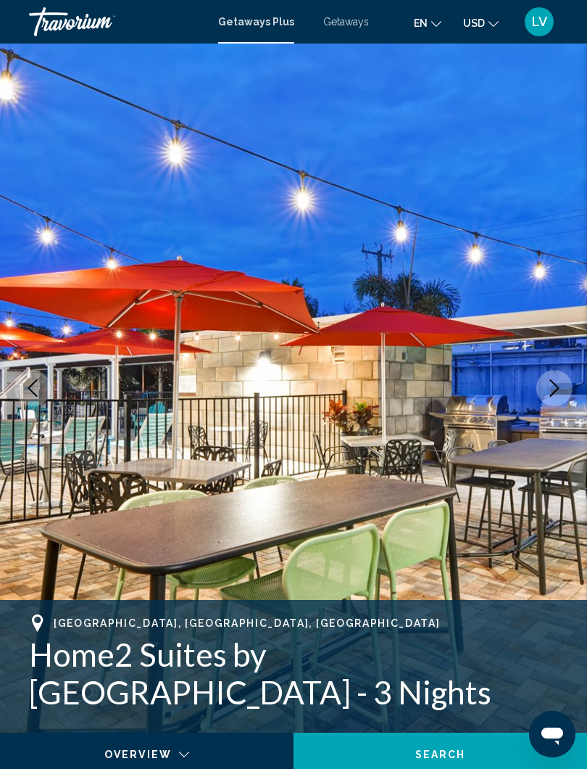
click at [544, 379] on button "Next image" at bounding box center [555, 388] width 36 height 36
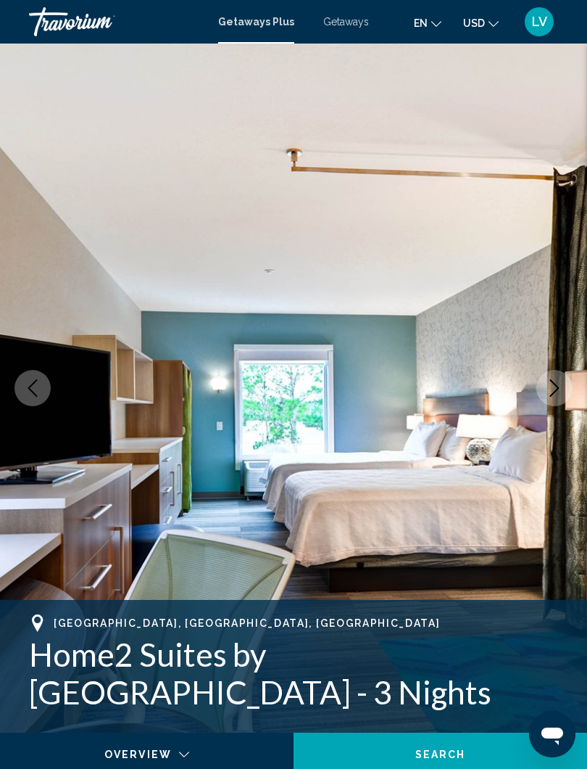
click at [556, 384] on icon "Next image" at bounding box center [554, 387] width 9 height 17
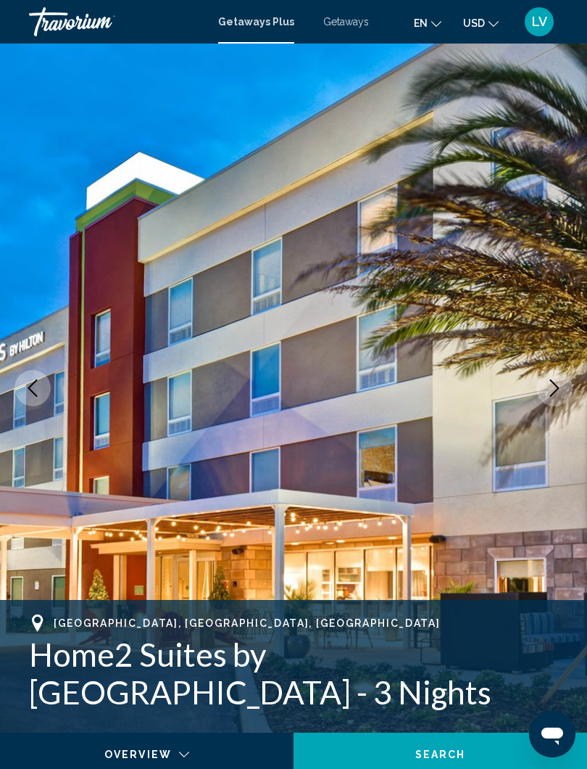
click at [544, 387] on button "Next image" at bounding box center [555, 388] width 36 height 36
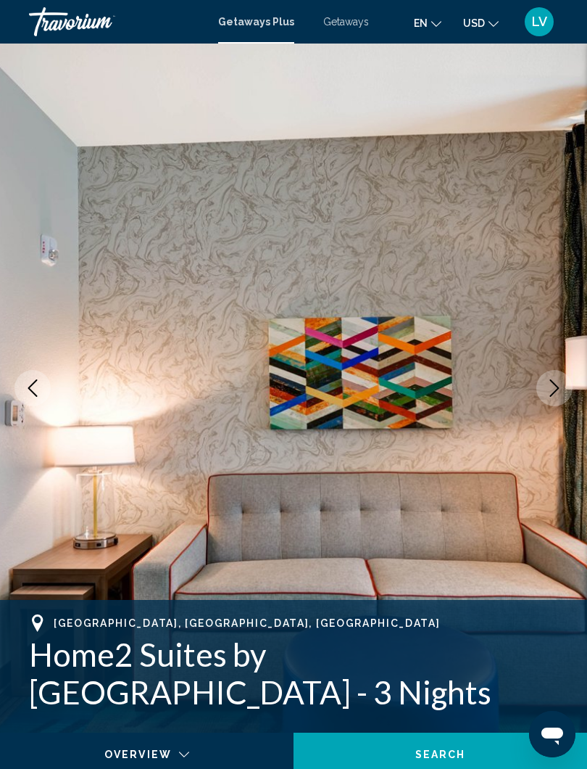
click at [543, 385] on button "Next image" at bounding box center [555, 388] width 36 height 36
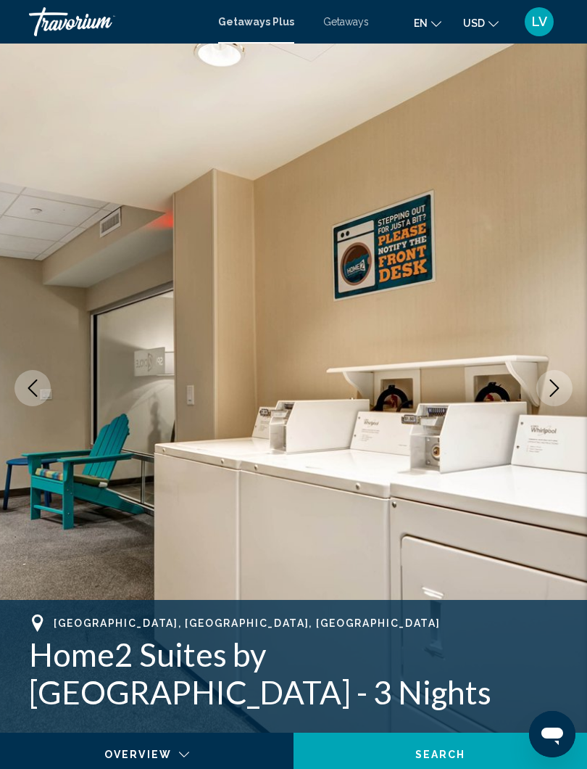
click at [544, 384] on button "Next image" at bounding box center [555, 388] width 36 height 36
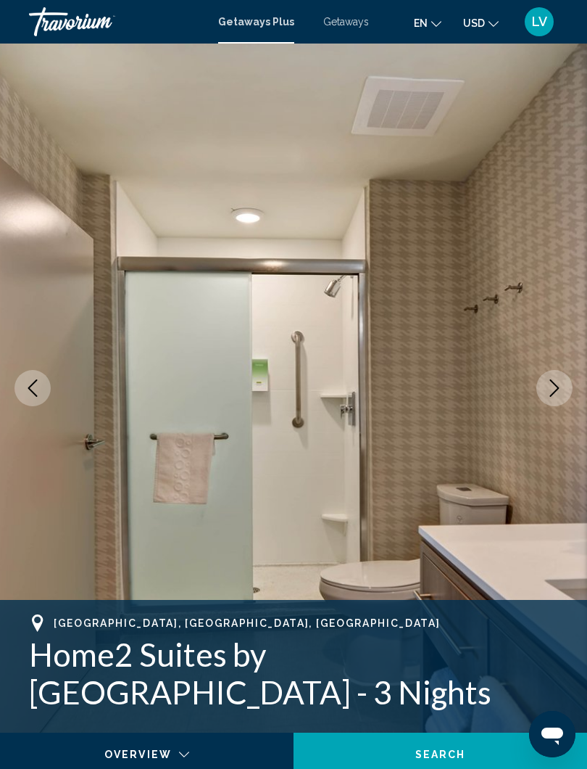
click at [542, 381] on button "Next image" at bounding box center [555, 388] width 36 height 36
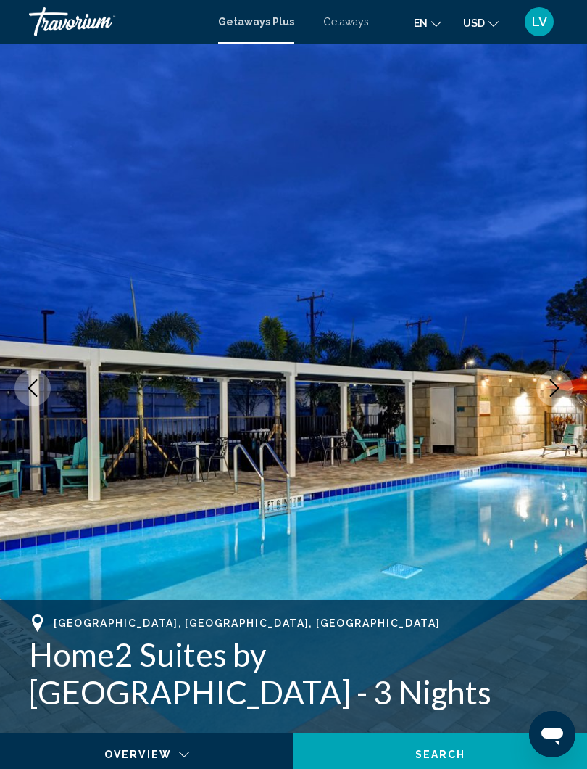
click at [551, 384] on icon "Next image" at bounding box center [554, 387] width 17 height 17
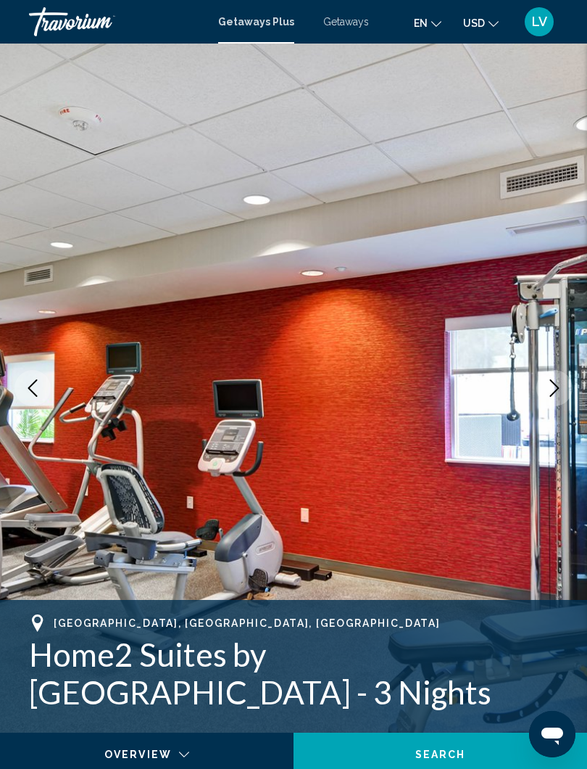
click at [546, 382] on icon "Next image" at bounding box center [554, 387] width 17 height 17
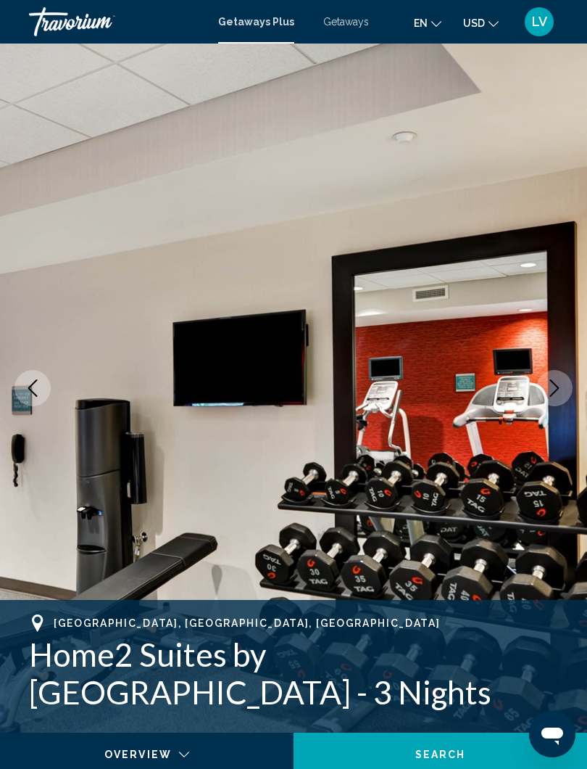
click at [550, 380] on icon "Next image" at bounding box center [554, 387] width 17 height 17
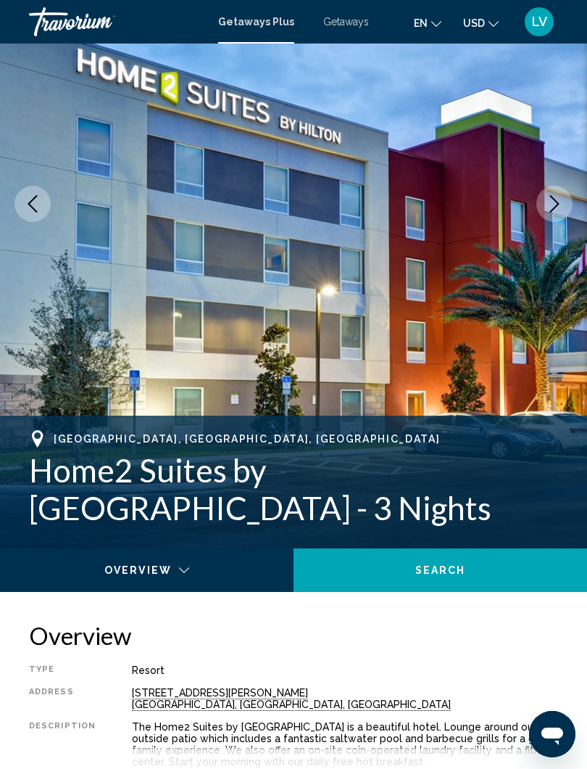
scroll to position [173, 0]
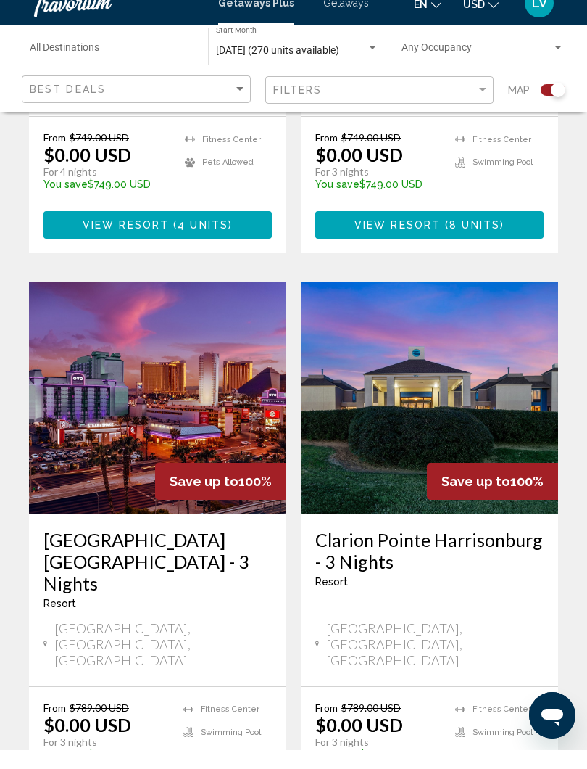
scroll to position [3156, 0]
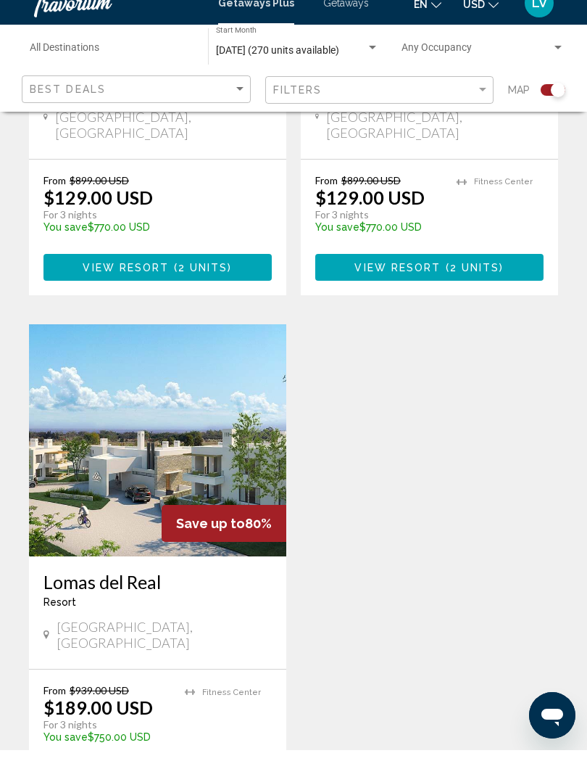
scroll to position [2505, 0]
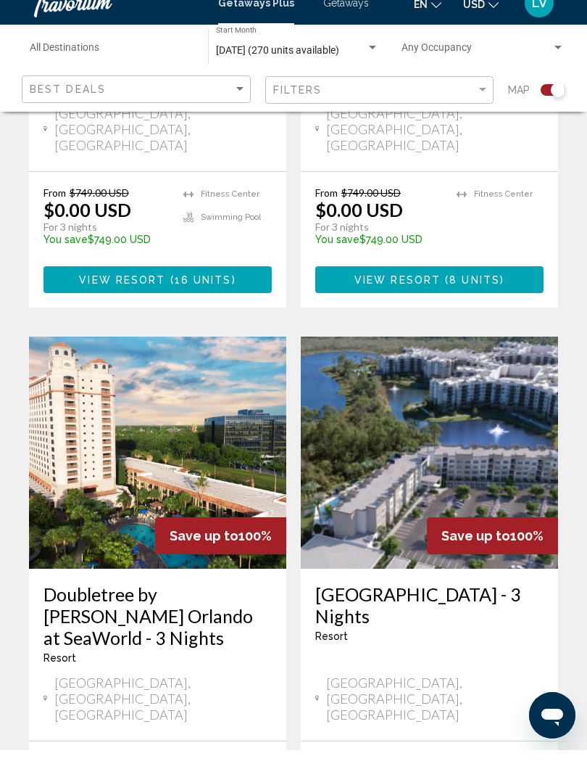
scroll to position [738, 0]
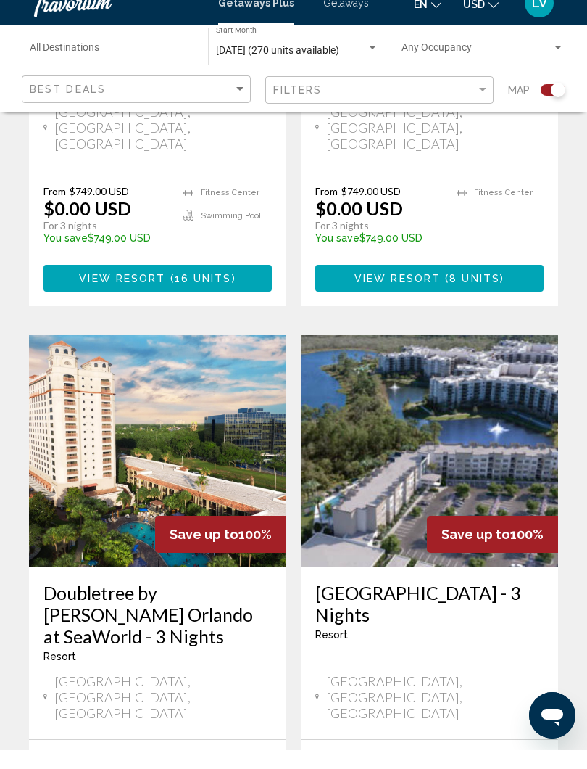
click at [481, 404] on img "Main content" at bounding box center [429, 470] width 257 height 232
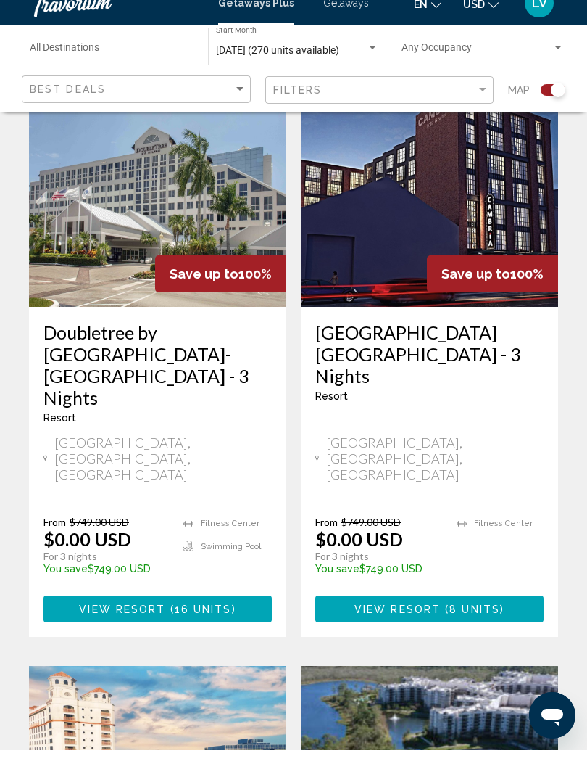
scroll to position [408, 0]
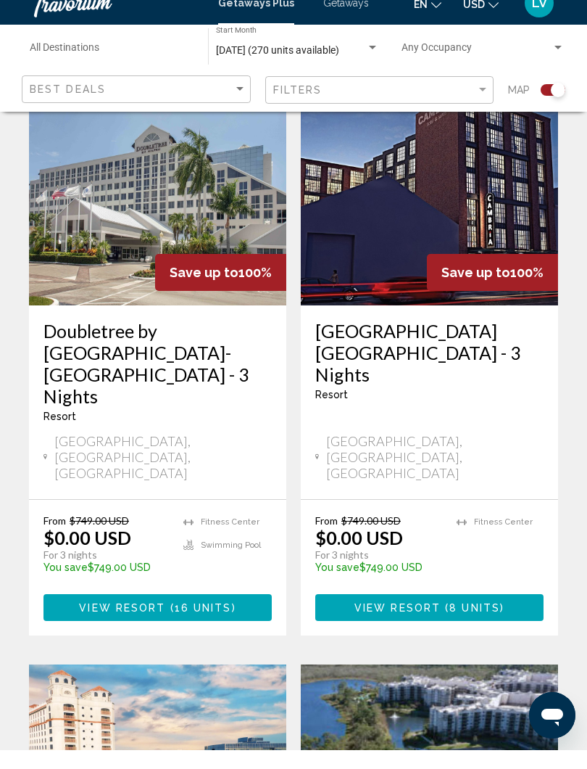
click at [136, 339] on h3 "Doubletree by [GEOGRAPHIC_DATA]-[GEOGRAPHIC_DATA] - 3 Nights" at bounding box center [158, 382] width 228 height 87
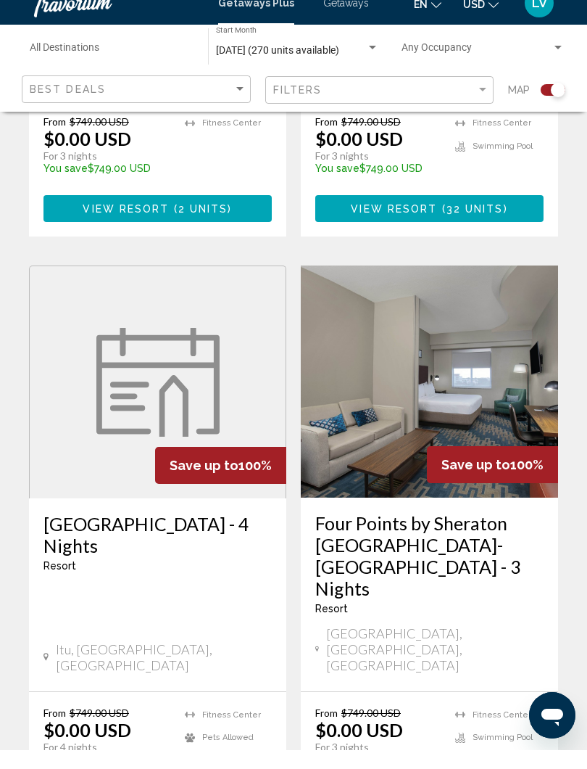
scroll to position [2558, 0]
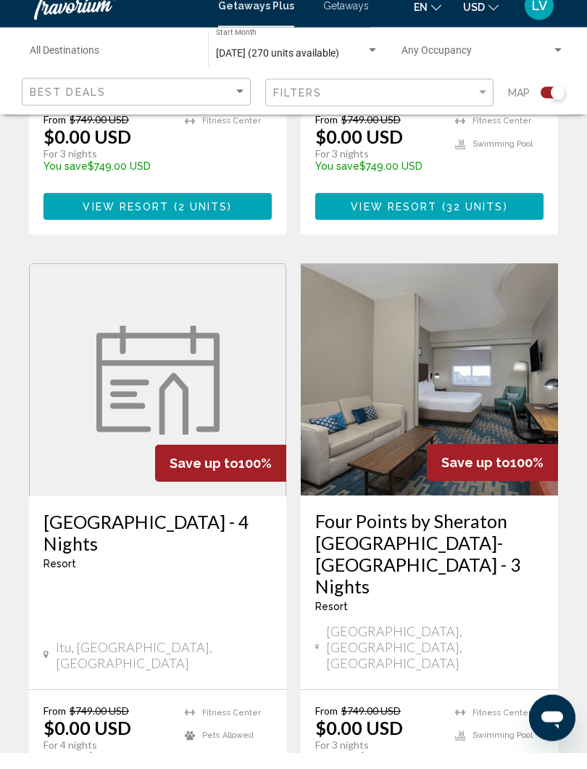
click at [439, 527] on h3 "Four Points by Sheraton [GEOGRAPHIC_DATA]-[GEOGRAPHIC_DATA] - 3 Nights" at bounding box center [429, 570] width 228 height 87
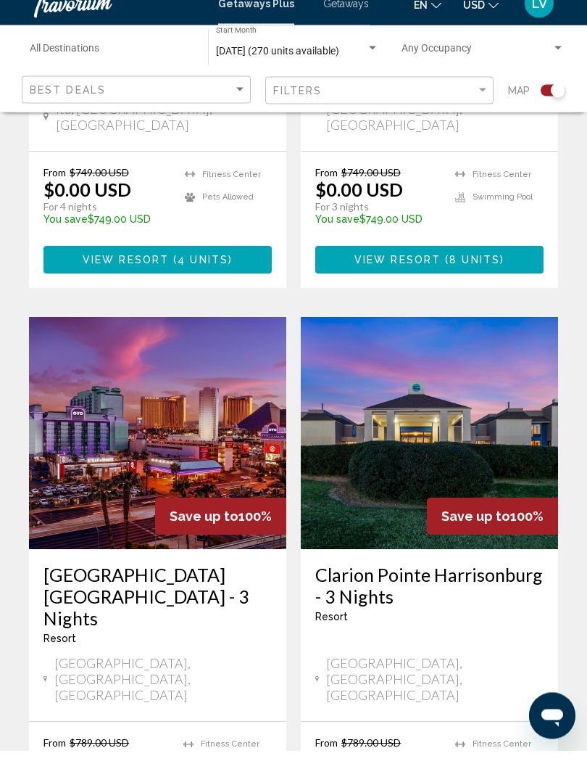
scroll to position [3156, 0]
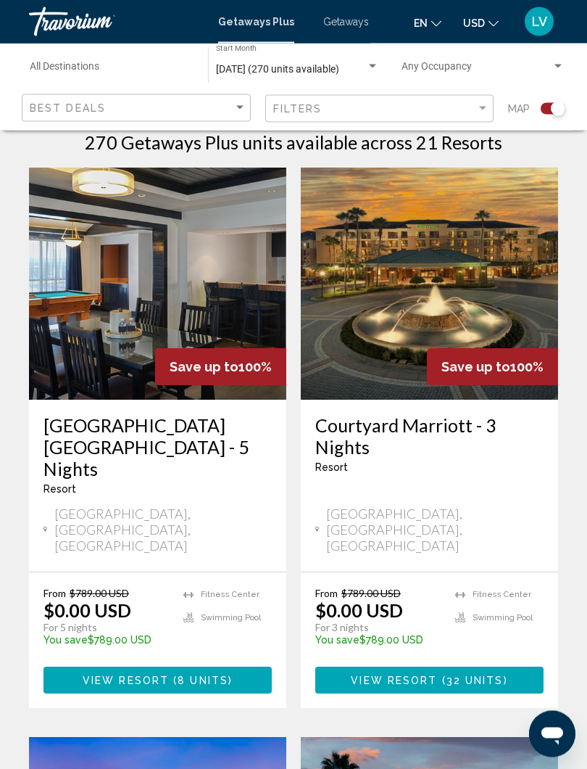
scroll to position [306, 0]
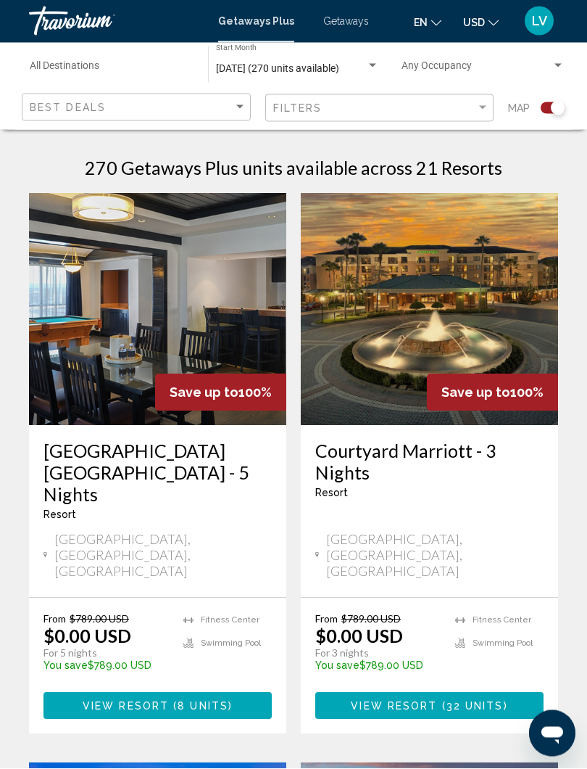
click at [464, 256] on img "Main content" at bounding box center [429, 310] width 257 height 232
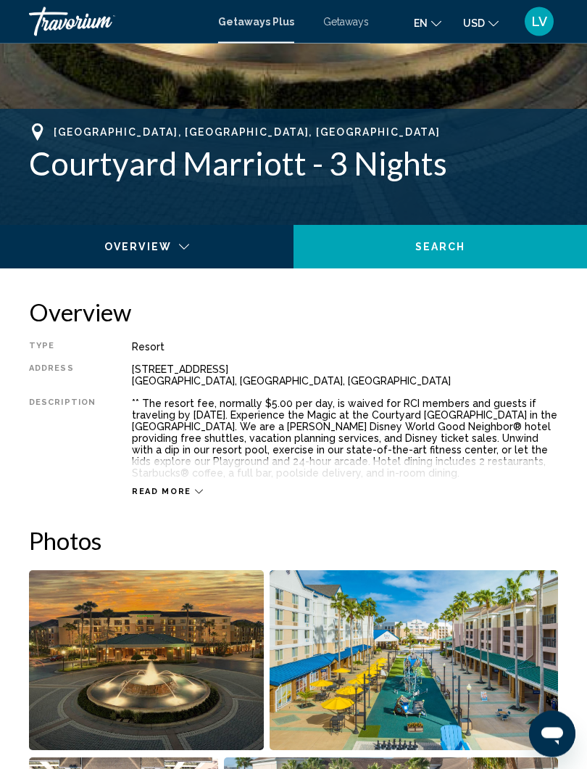
scroll to position [490, 0]
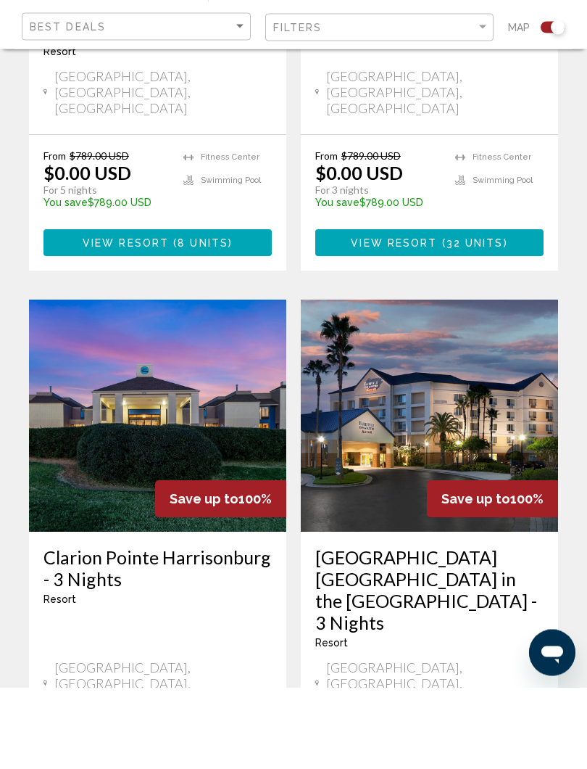
click at [470, 381] on img "Main content" at bounding box center [429, 497] width 257 height 232
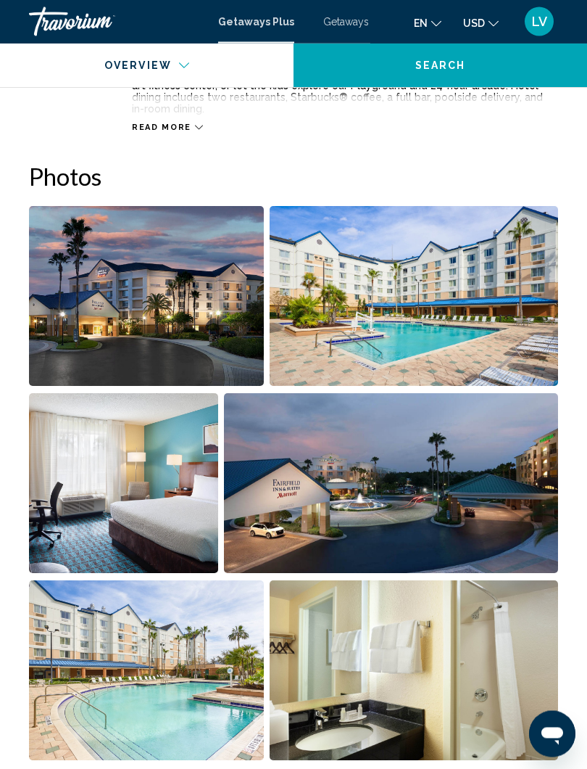
scroll to position [862, 0]
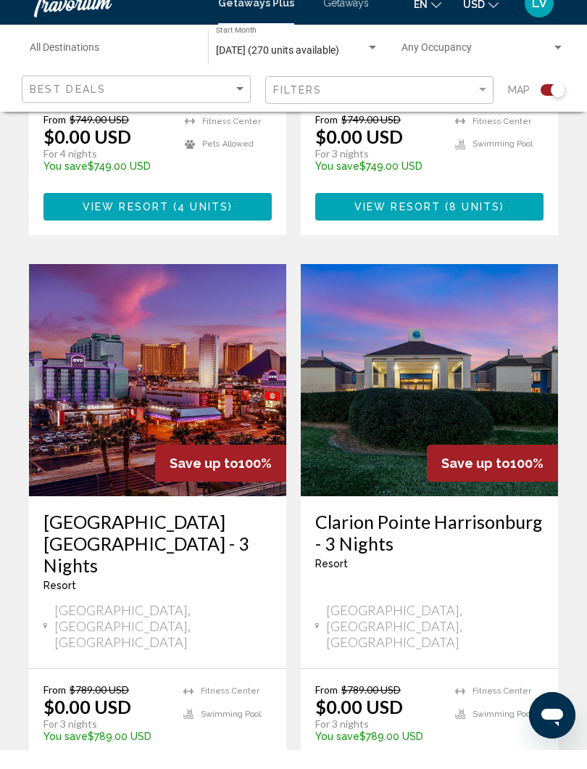
scroll to position [3156, 0]
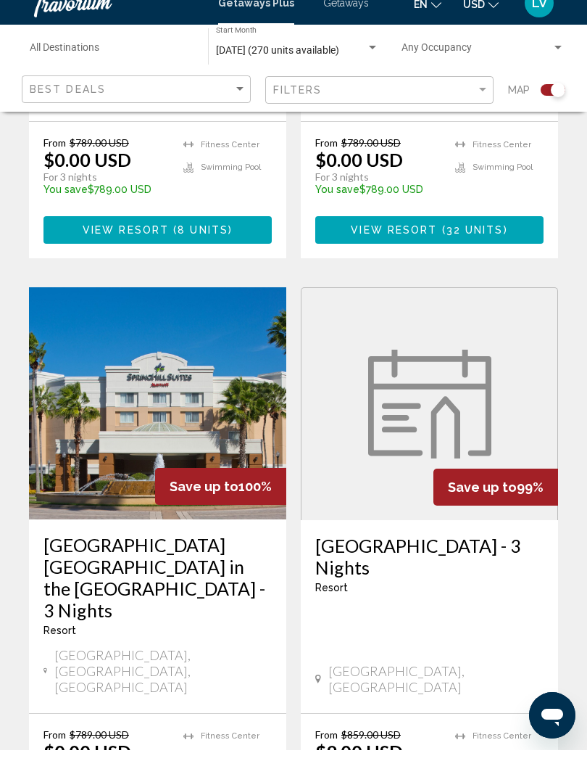
scroll to position [1356, 0]
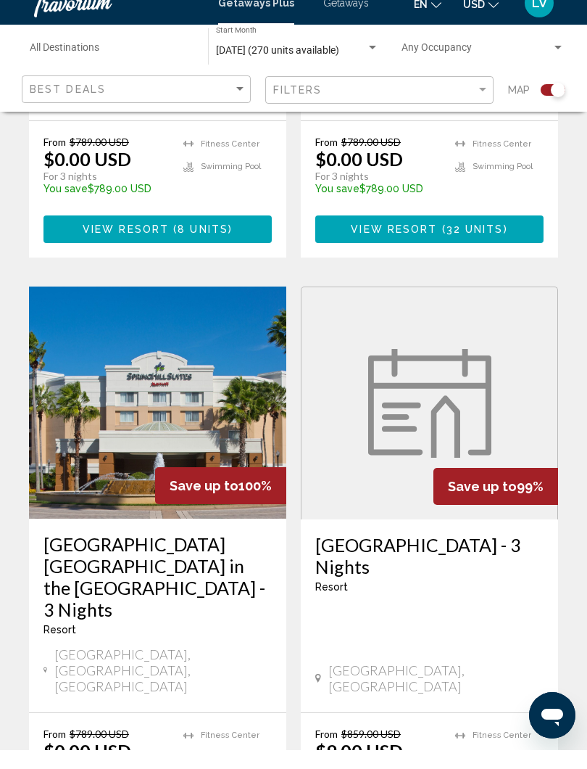
click at [164, 318] on img "Main content" at bounding box center [157, 421] width 257 height 232
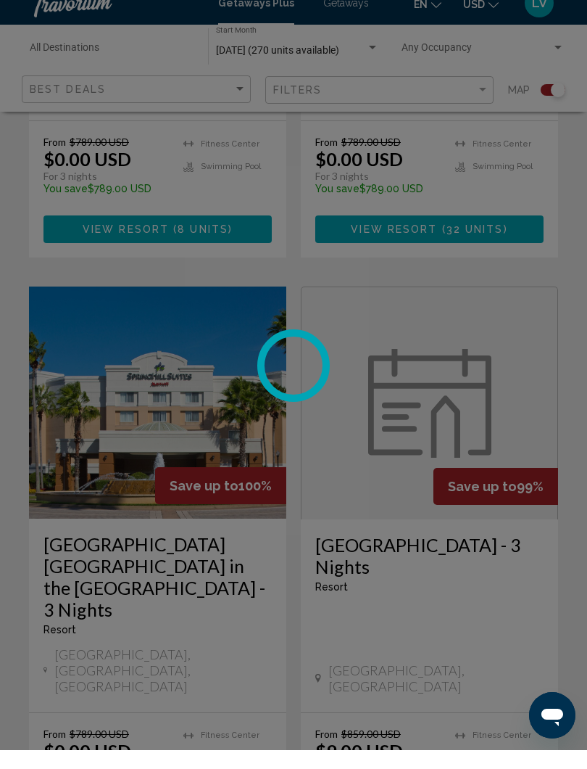
scroll to position [1357, 0]
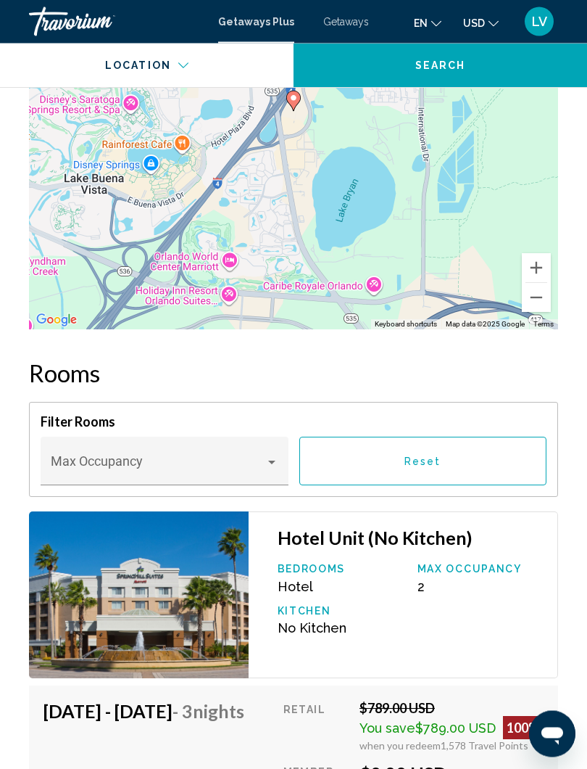
scroll to position [2152, 0]
